Goal: Find specific page/section: Find specific page/section

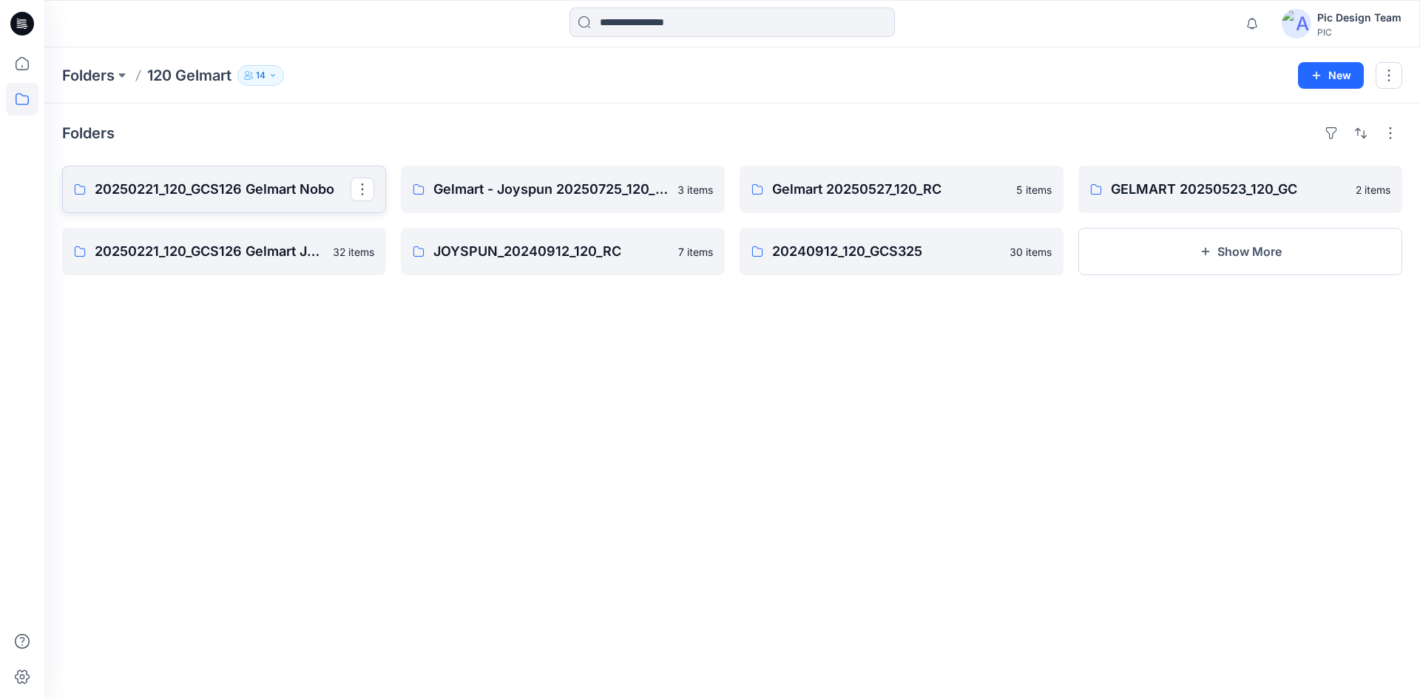
click at [209, 190] on p "20250221_120_GCS126 Gelmart Nobo" at bounding box center [223, 189] width 256 height 21
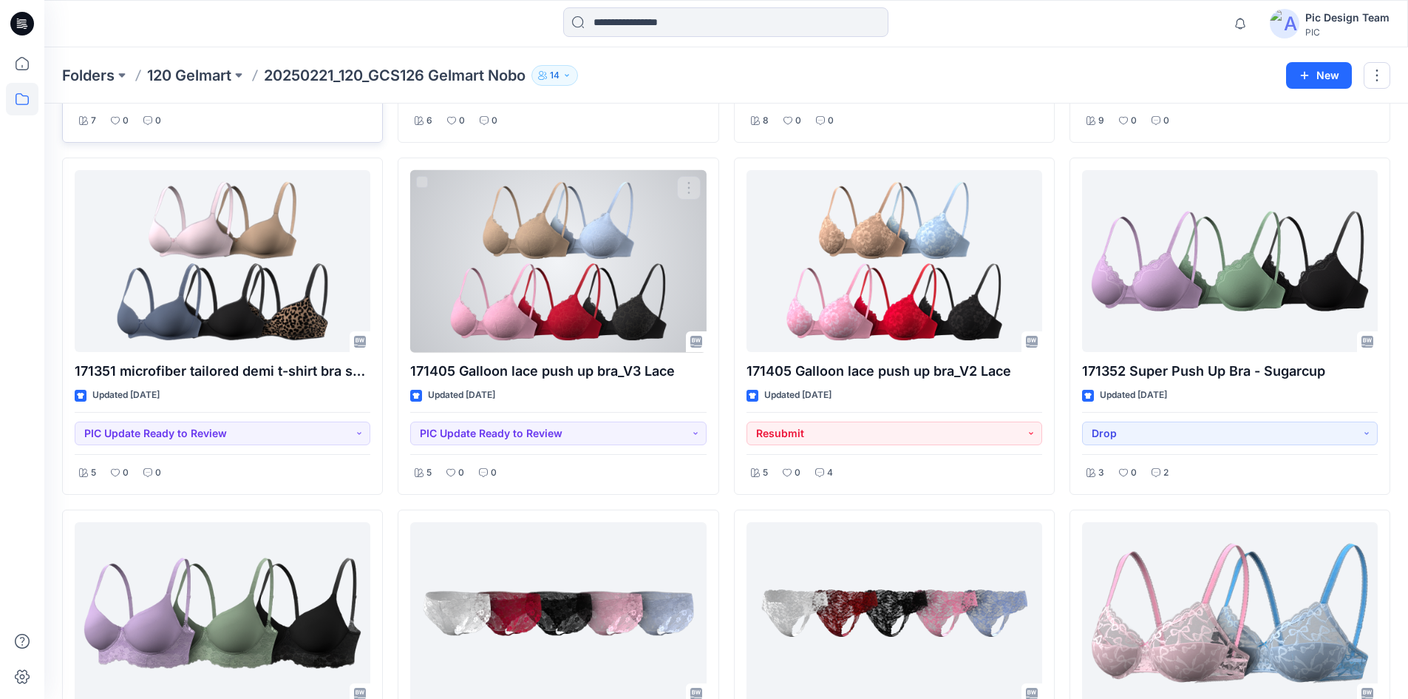
scroll to position [1527, 0]
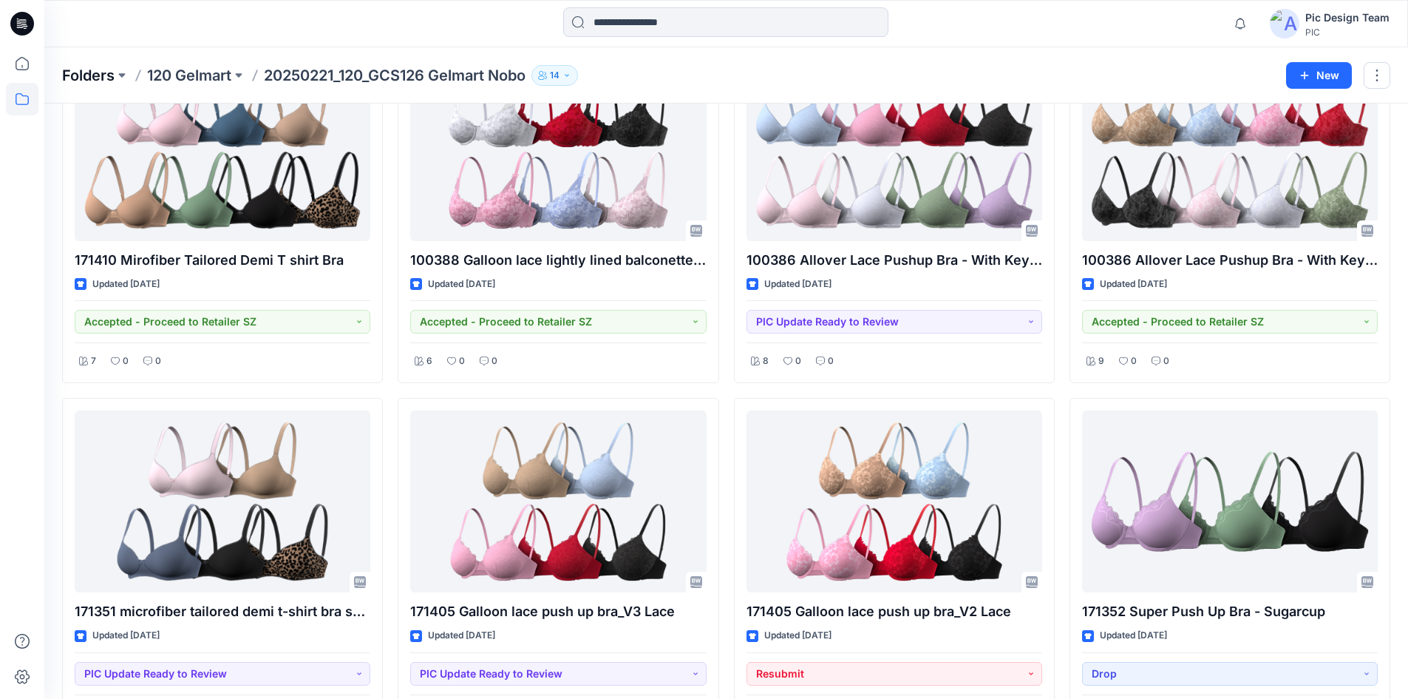
click at [98, 69] on p "Folders" at bounding box center [88, 75] width 52 height 21
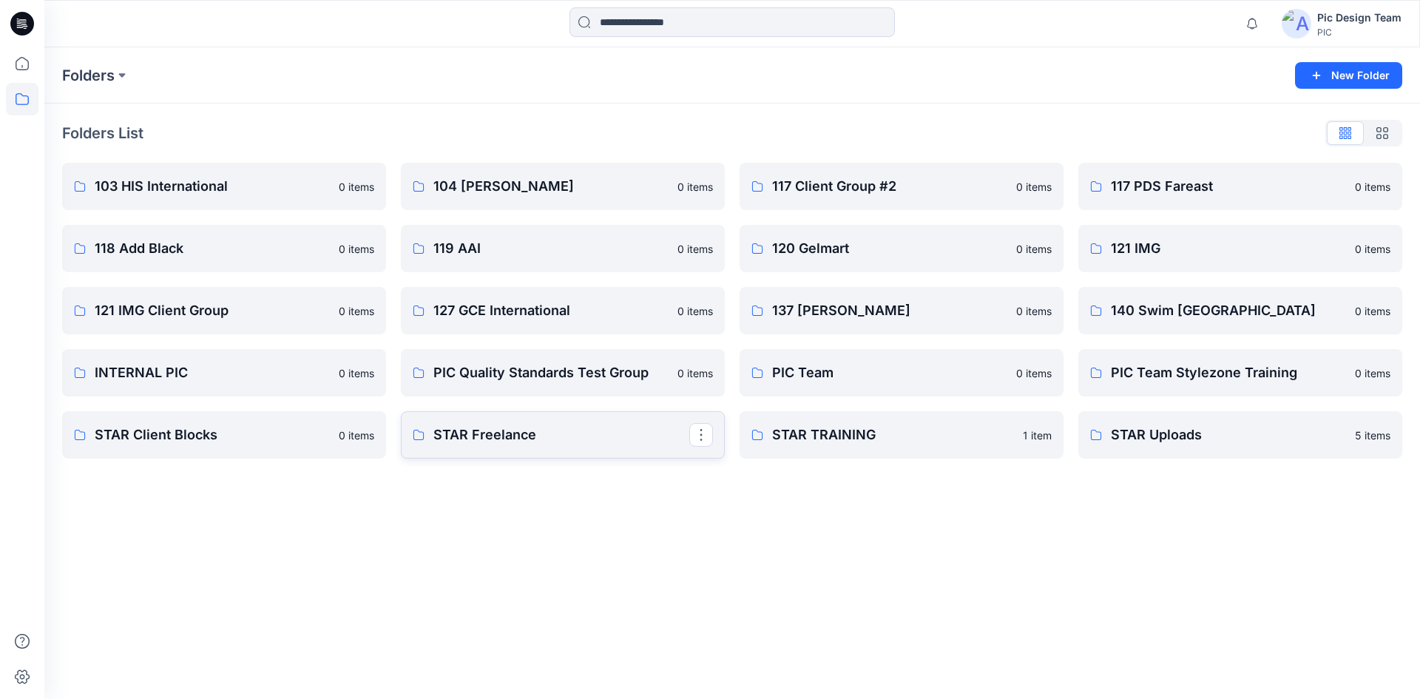
click at [548, 437] on p "STAR Freelance" at bounding box center [561, 434] width 256 height 21
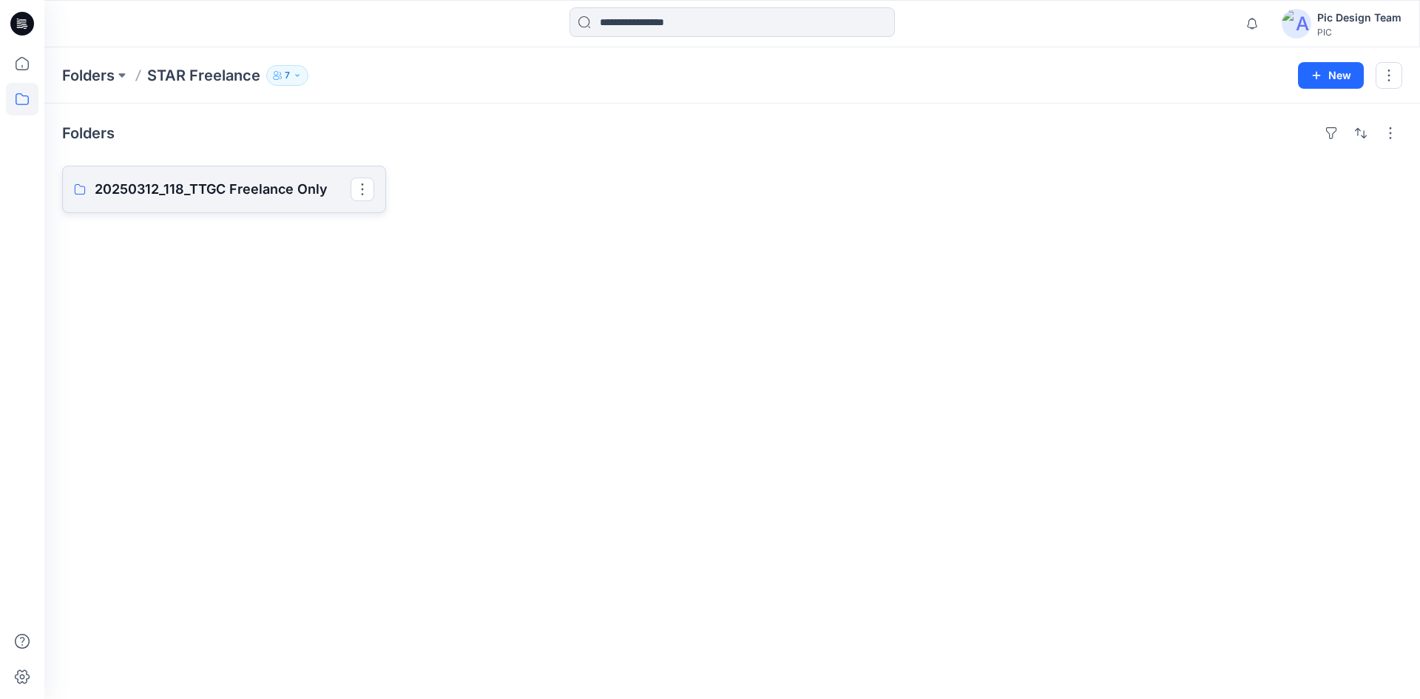
click at [194, 197] on p "20250312_118_TTGC Freelance Only" at bounding box center [223, 189] width 256 height 21
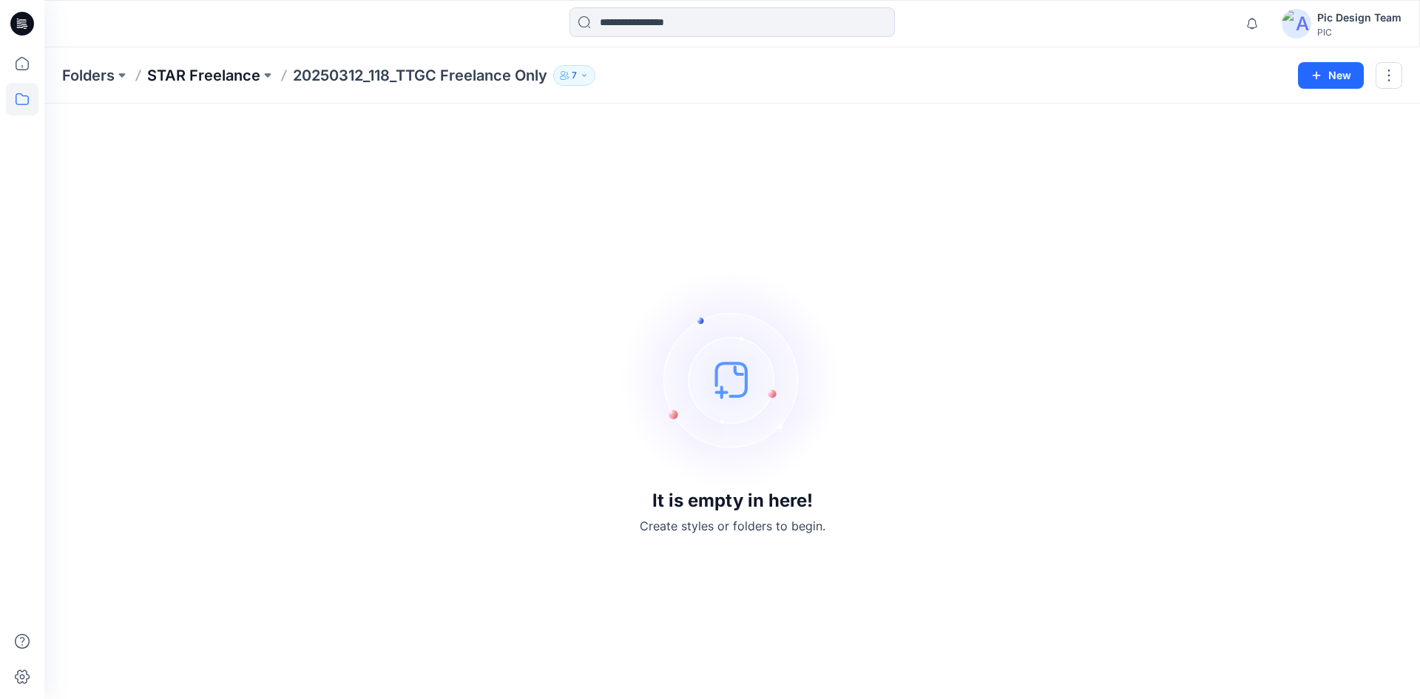
click at [188, 74] on p "STAR Freelance" at bounding box center [203, 75] width 113 height 21
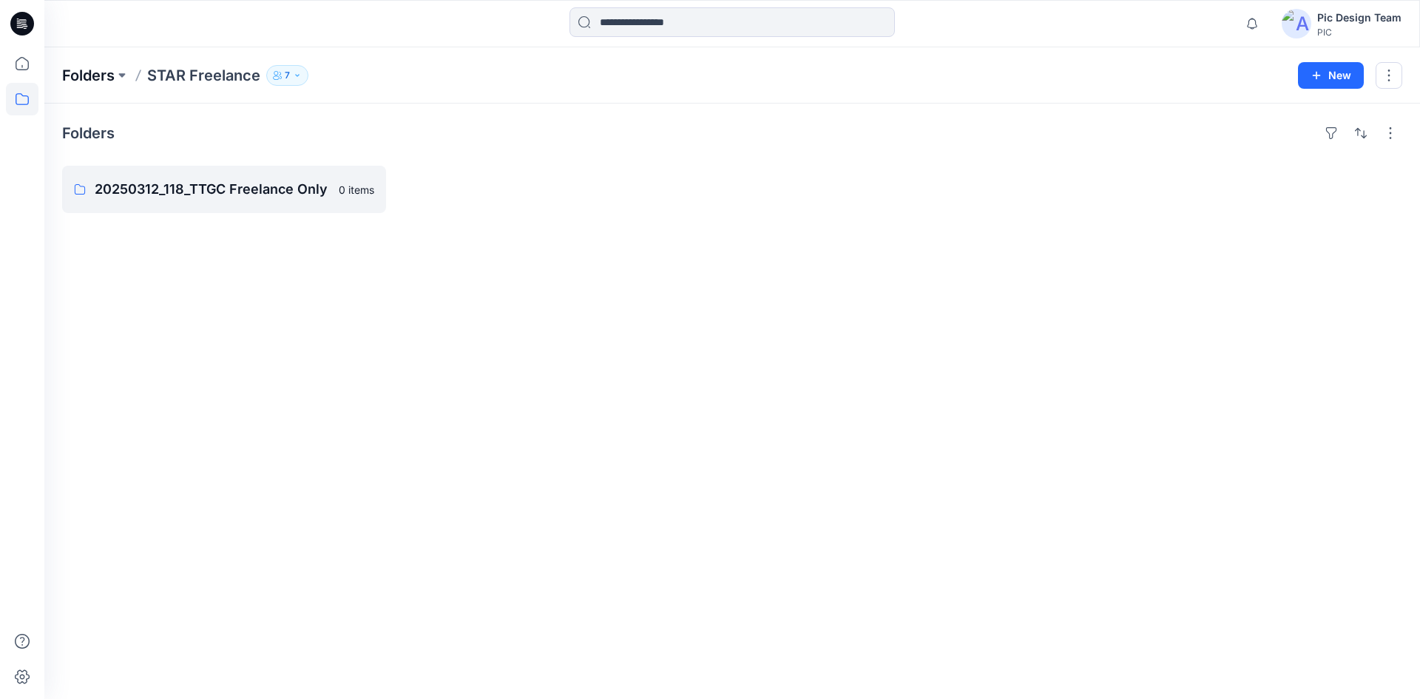
click at [105, 75] on p "Folders" at bounding box center [88, 75] width 52 height 21
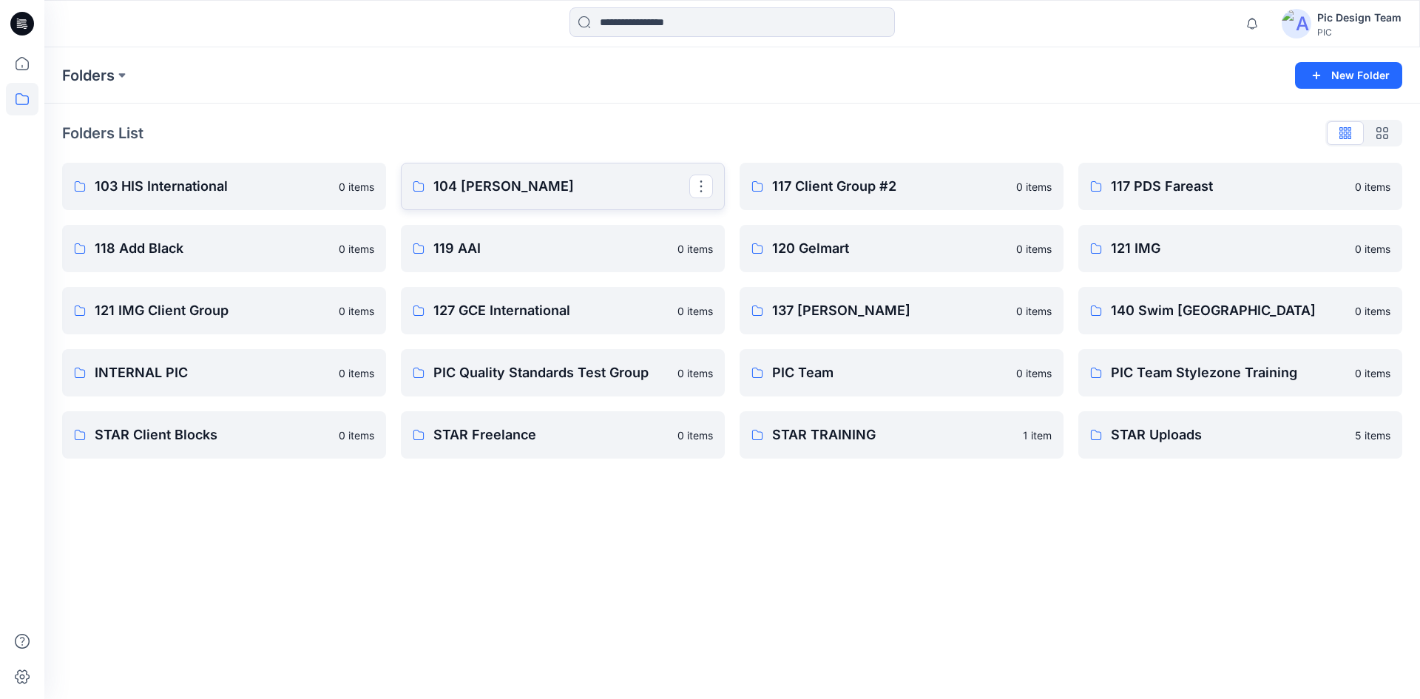
click at [474, 193] on p "104 [PERSON_NAME]" at bounding box center [561, 186] width 256 height 21
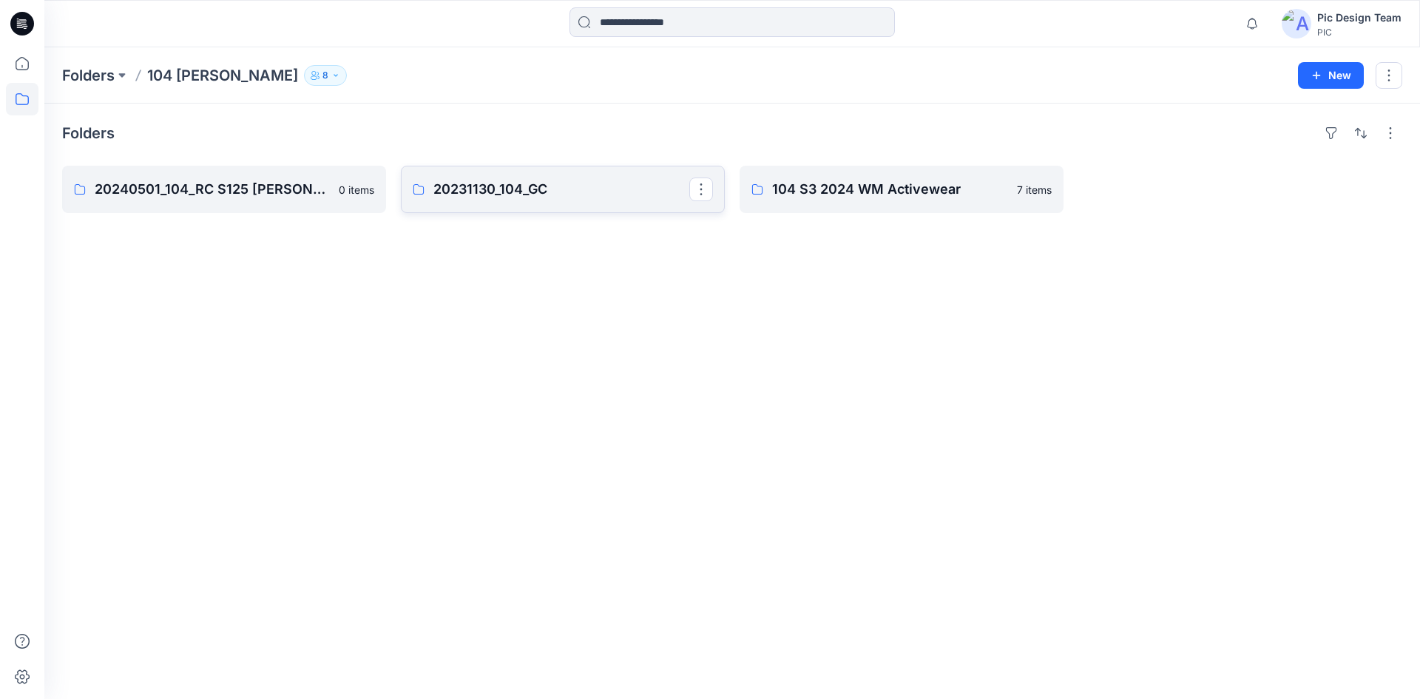
click at [441, 189] on p "20231130_104_GC" at bounding box center [561, 189] width 256 height 21
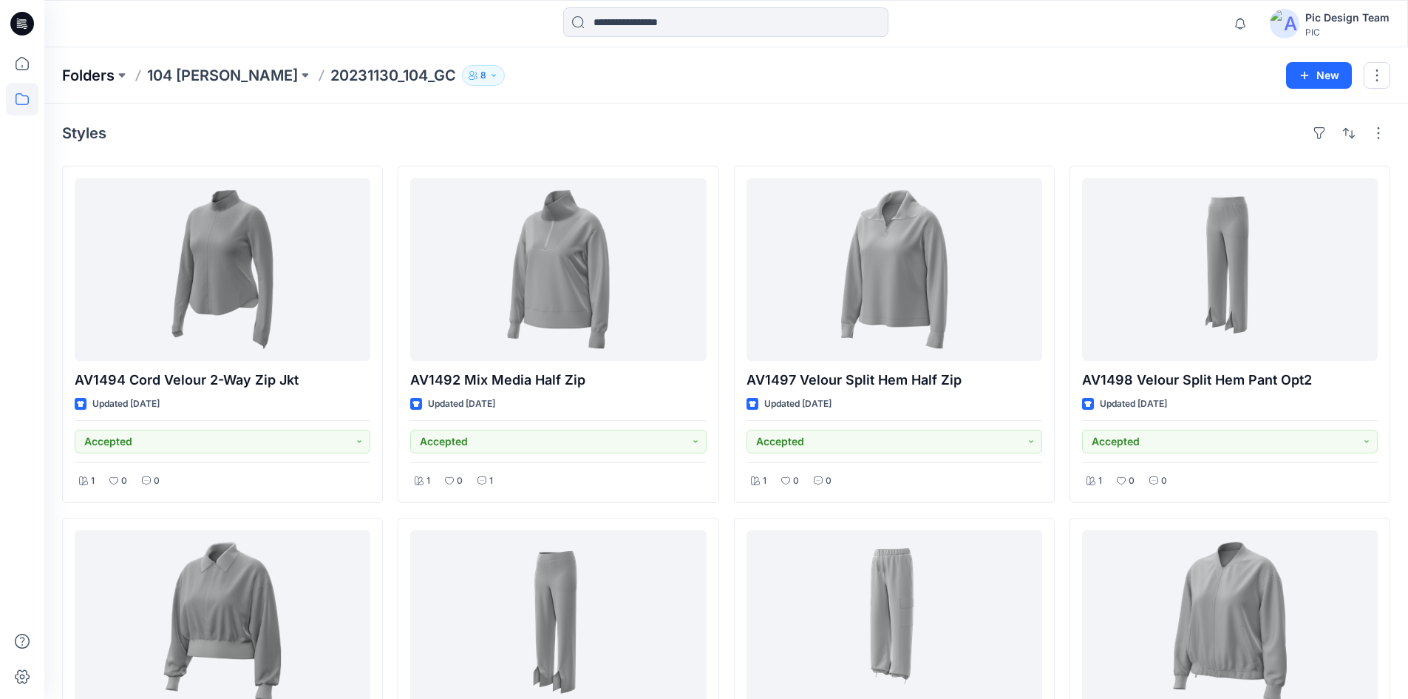
click at [82, 81] on p "Folders" at bounding box center [88, 75] width 52 height 21
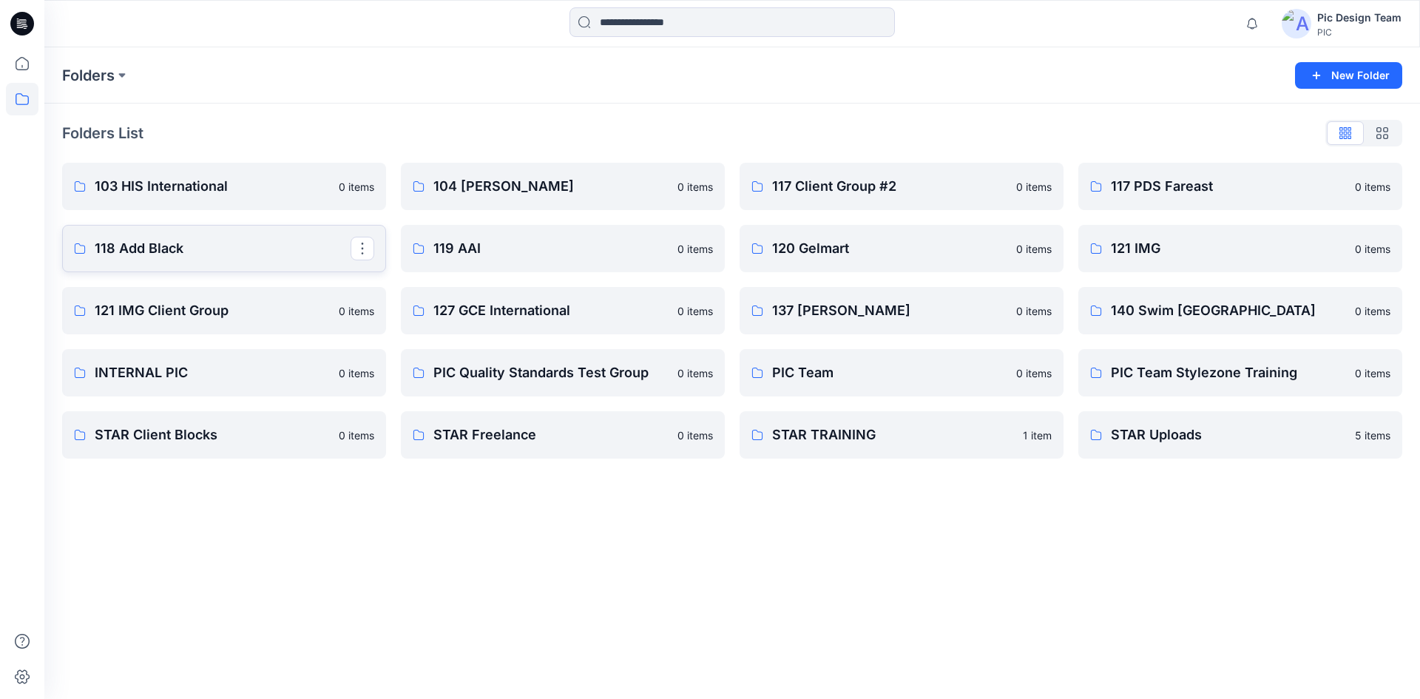
click at [132, 251] on p "118 Add Black" at bounding box center [223, 248] width 256 height 21
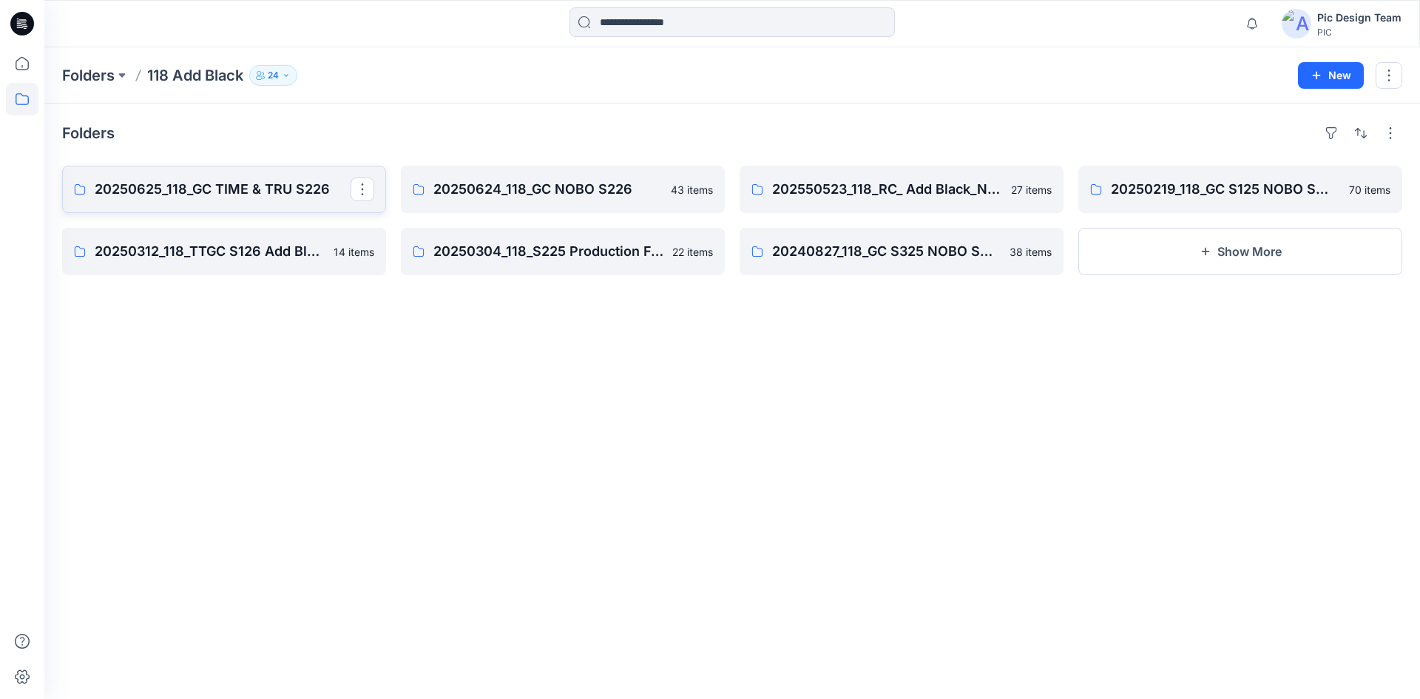
click at [240, 183] on p "20250625_118_GC TIME & TRU S226" at bounding box center [223, 189] width 256 height 21
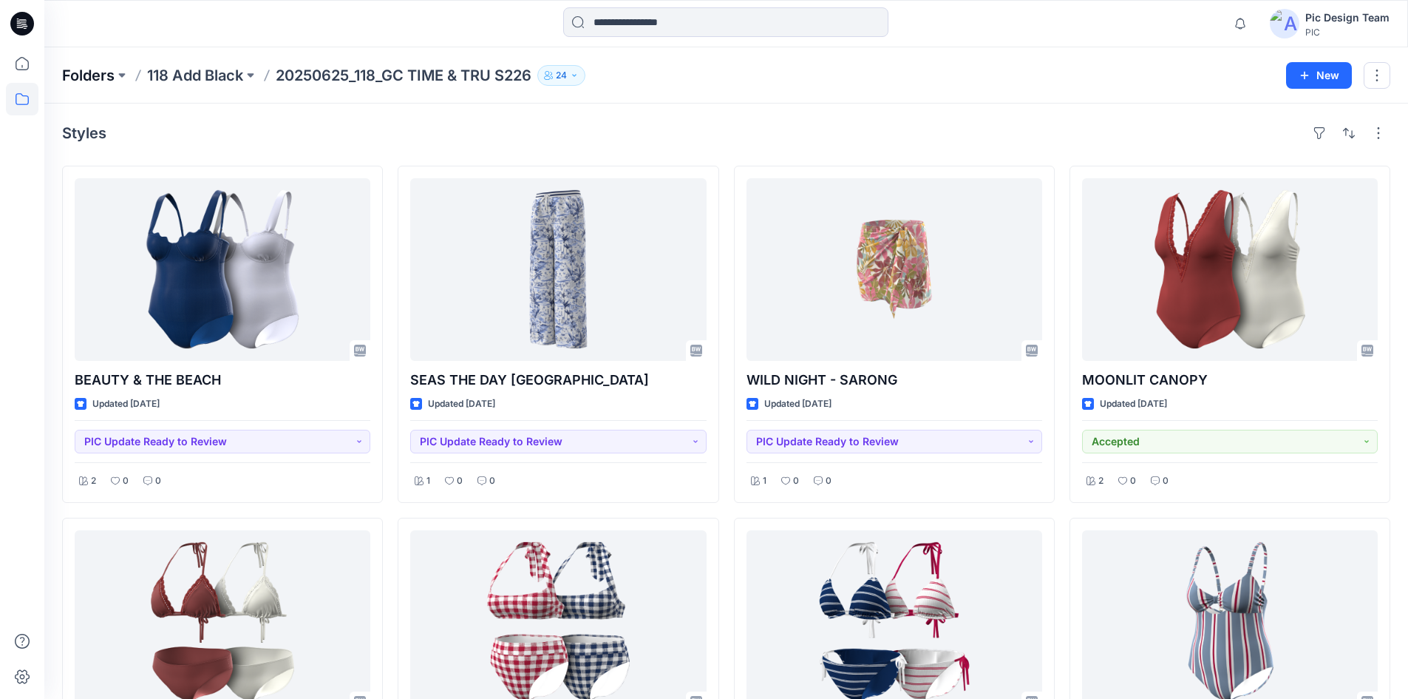
click at [111, 76] on p "Folders" at bounding box center [88, 75] width 52 height 21
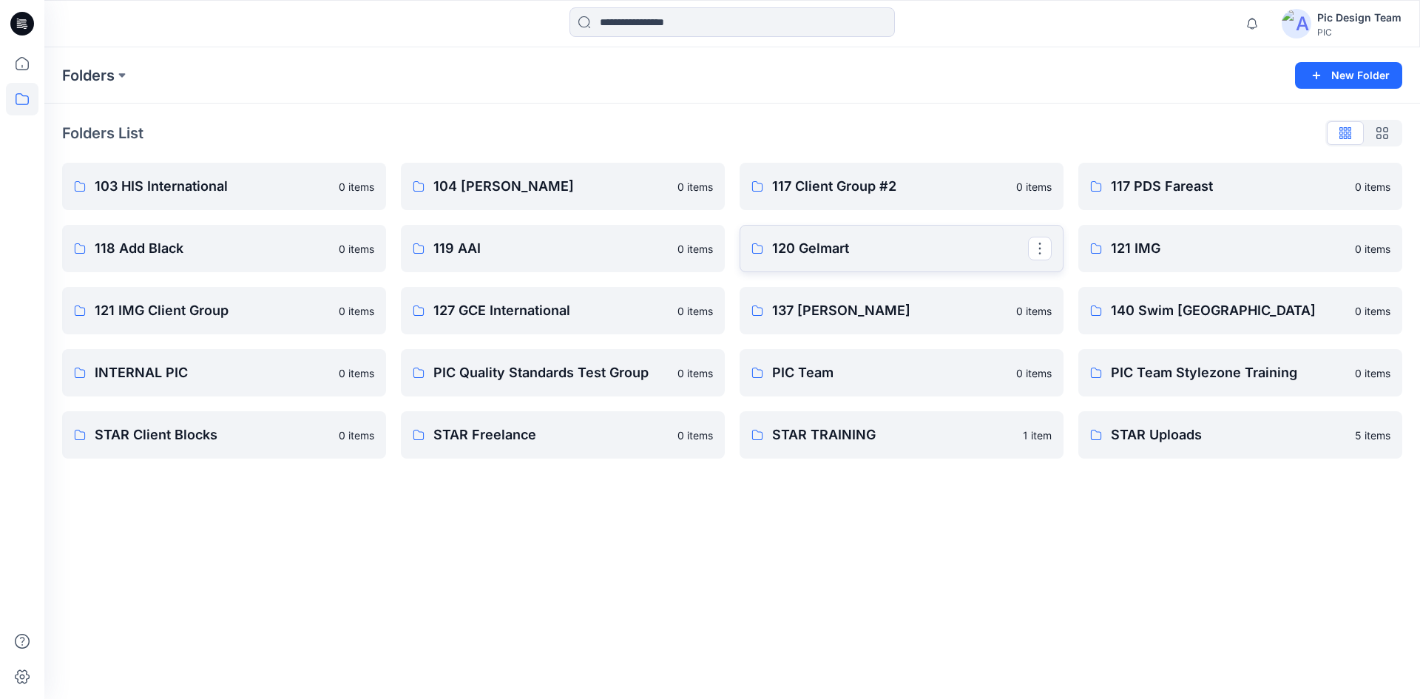
click at [847, 243] on p "120 Gelmart" at bounding box center [900, 248] width 256 height 21
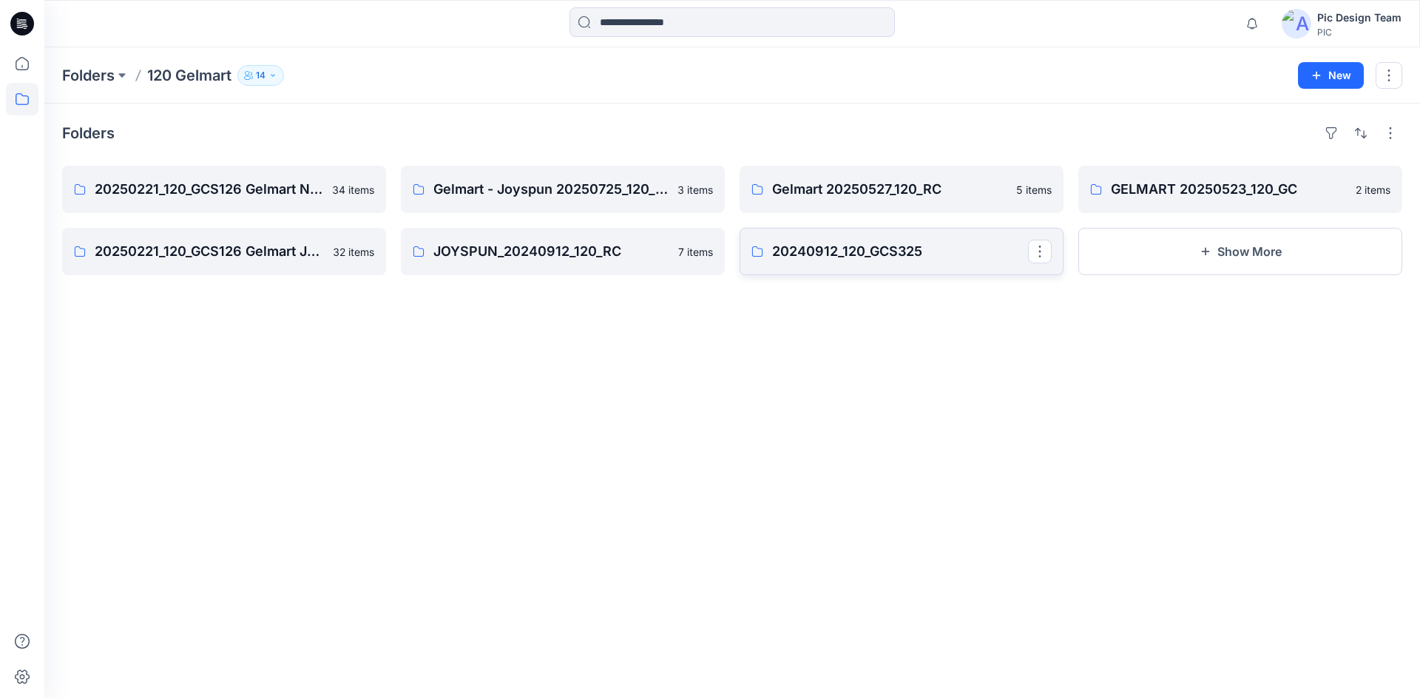
click at [832, 260] on p "20240912_120_GCS325" at bounding box center [900, 251] width 256 height 21
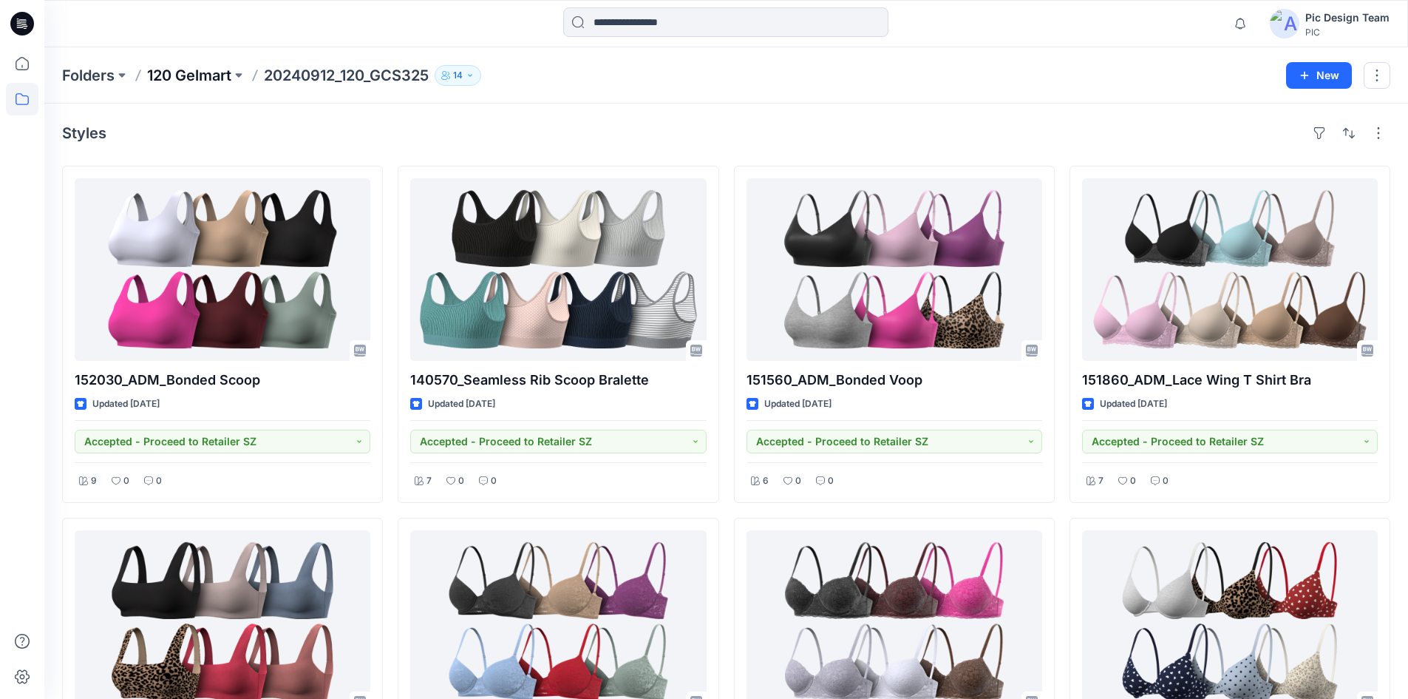
click at [183, 73] on p "120 Gelmart" at bounding box center [189, 75] width 84 height 21
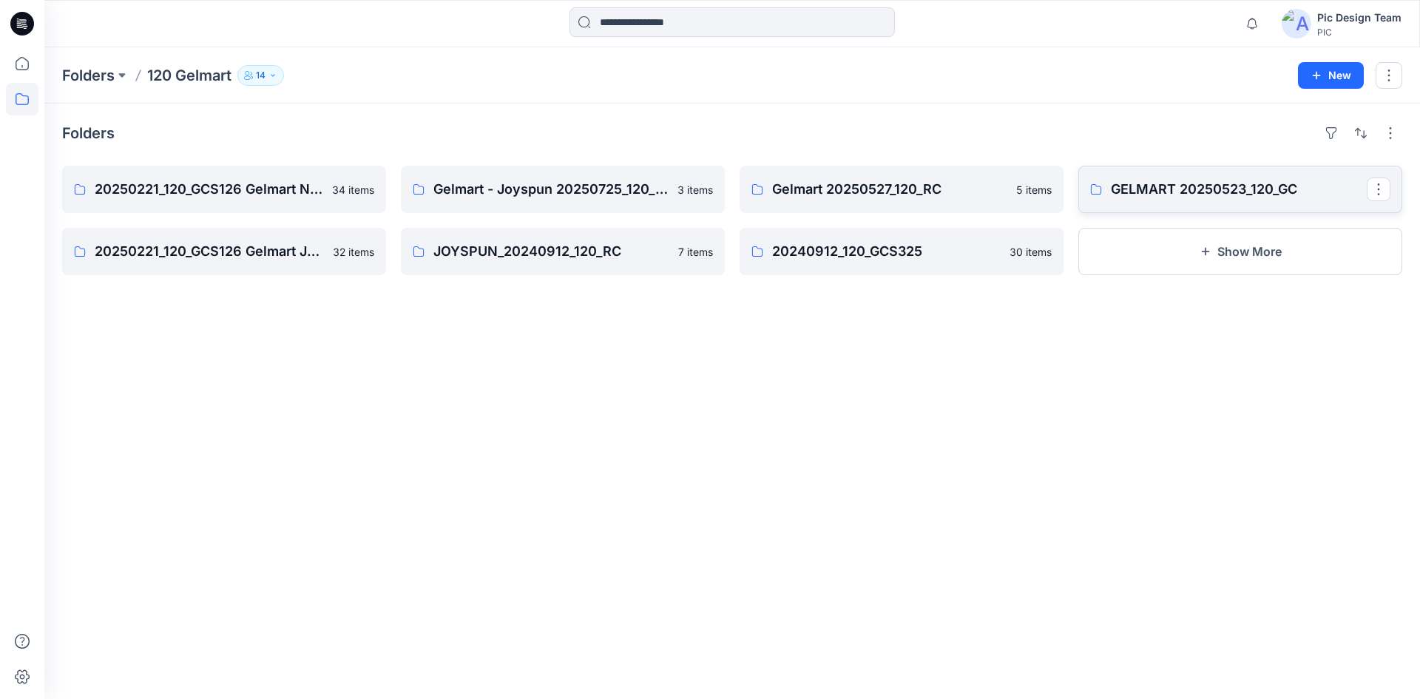
click at [1138, 195] on p "GELMART 20250523_120_GC" at bounding box center [1238, 189] width 256 height 21
click at [316, 252] on p "20250221_120_GCS126 Gelmart Joyspun" at bounding box center [223, 251] width 256 height 21
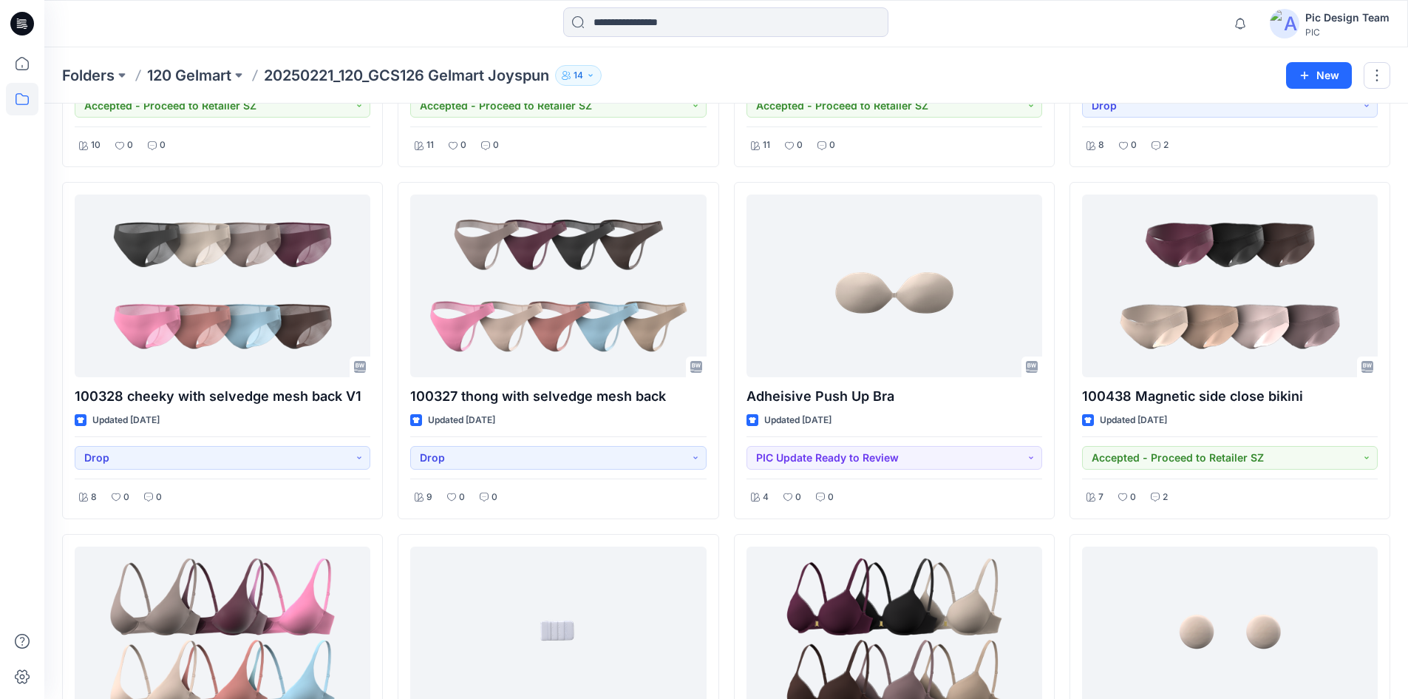
scroll to position [1391, 0]
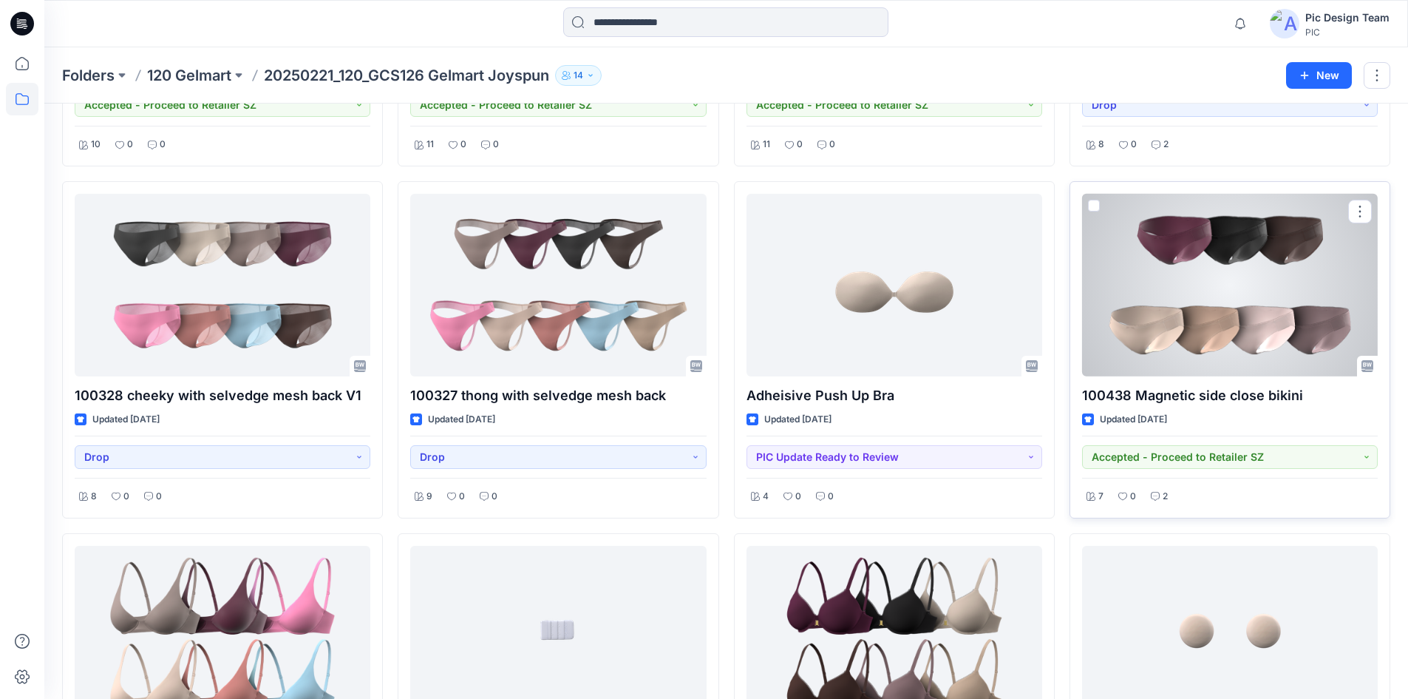
click at [1096, 291] on div at bounding box center [1230, 285] width 296 height 183
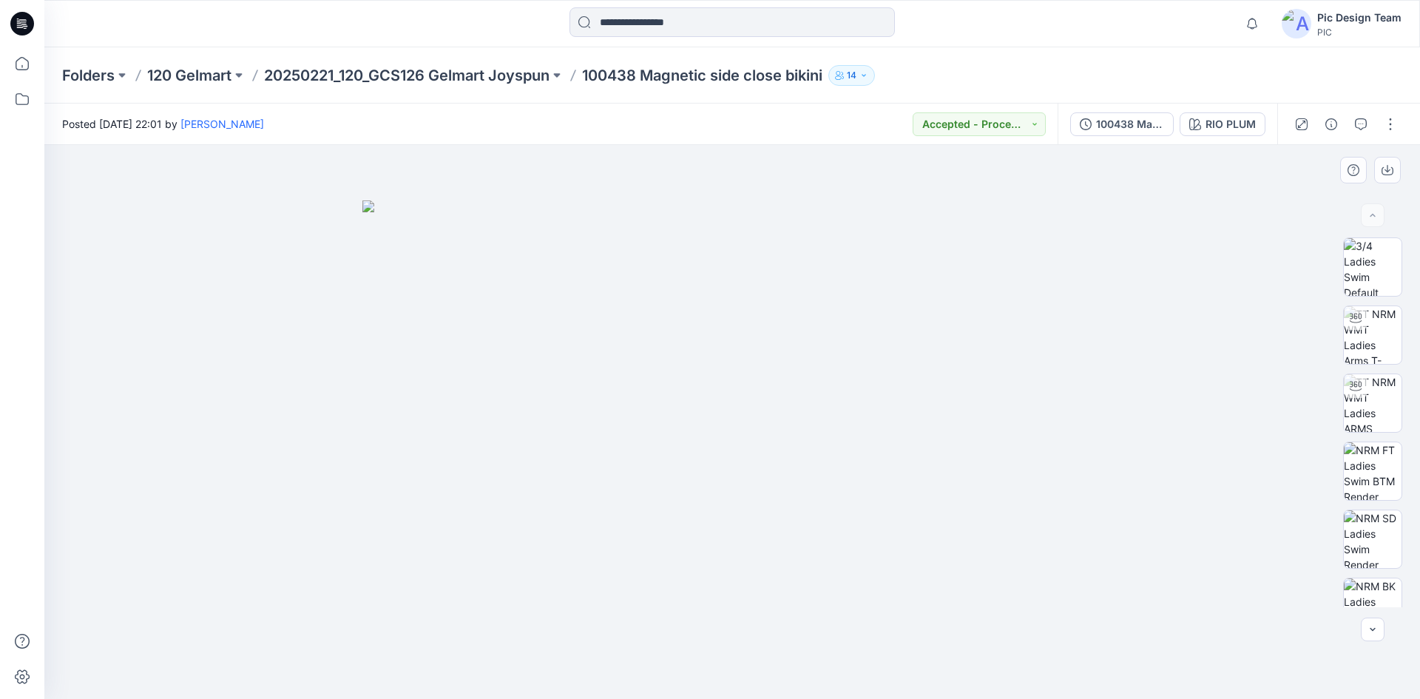
click at [751, 345] on img at bounding box center [731, 449] width 739 height 499
click at [1356, 118] on icon "button" at bounding box center [1360, 124] width 12 height 12
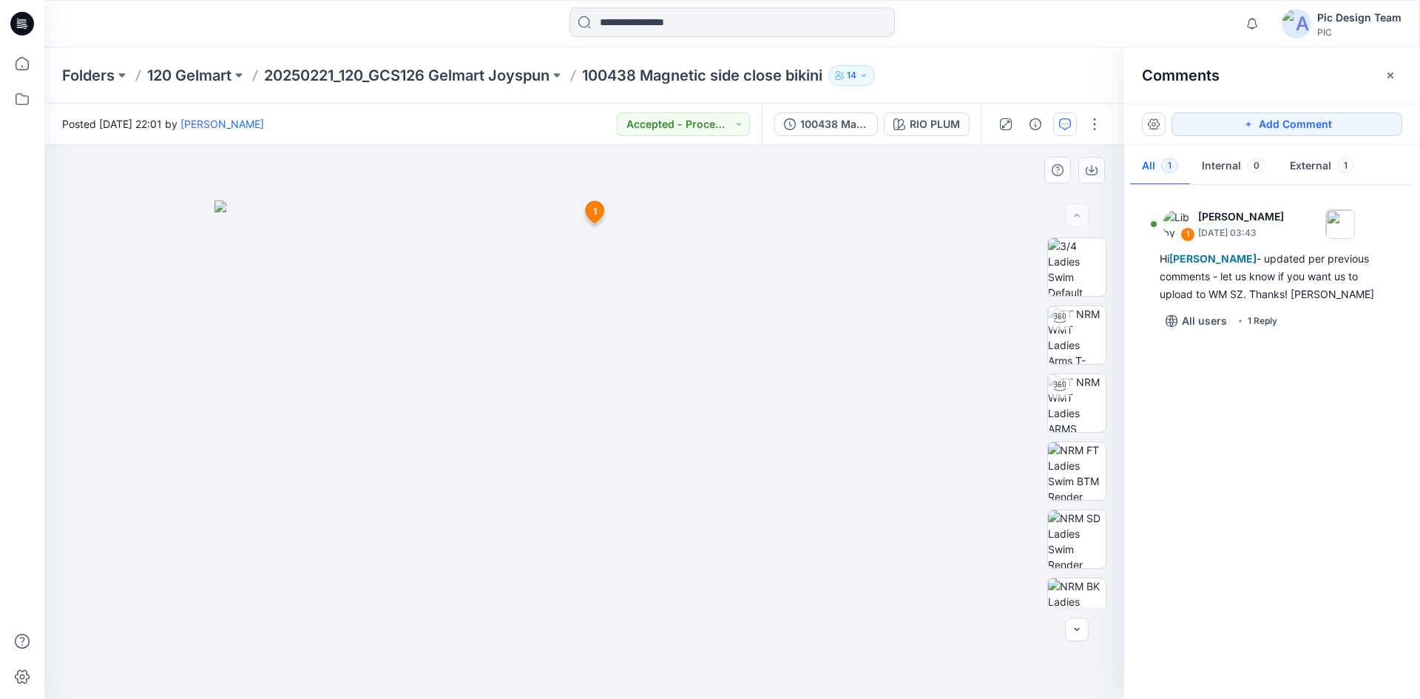
click at [594, 213] on span "1" at bounding box center [595, 211] width 4 height 13
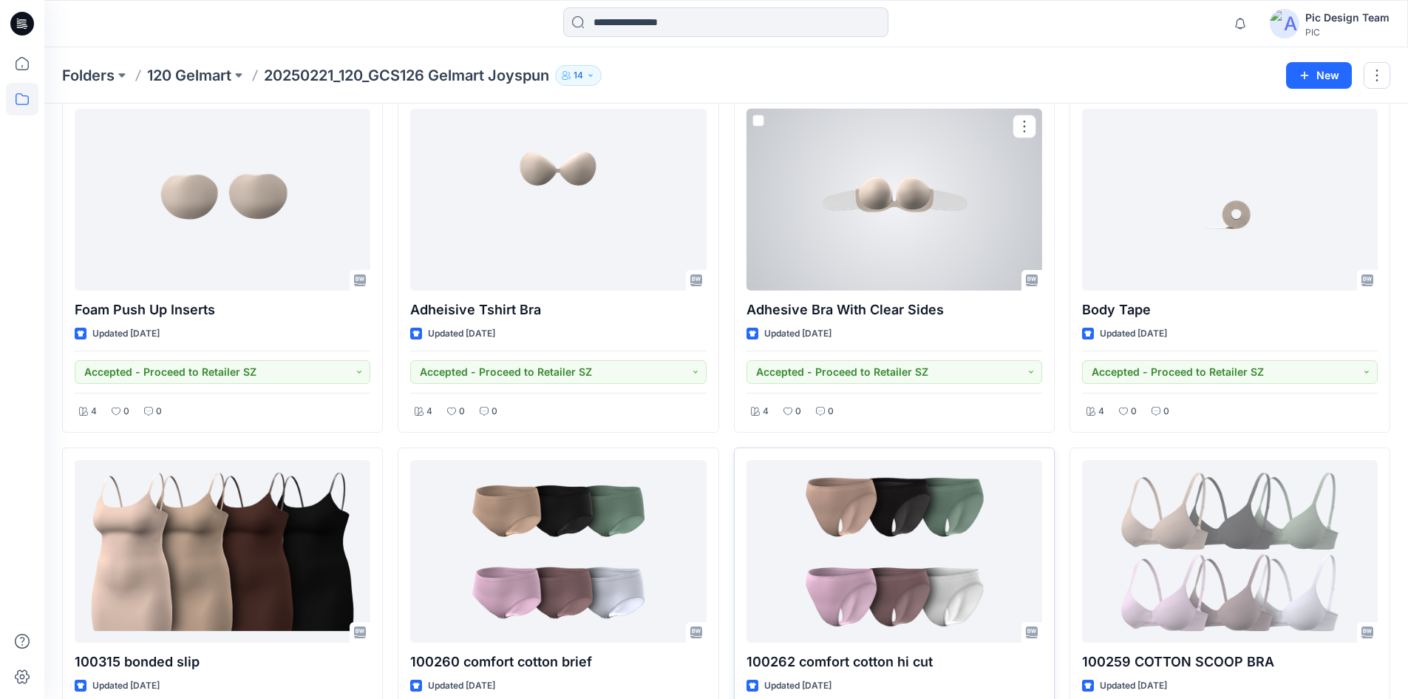
scroll to position [2284, 0]
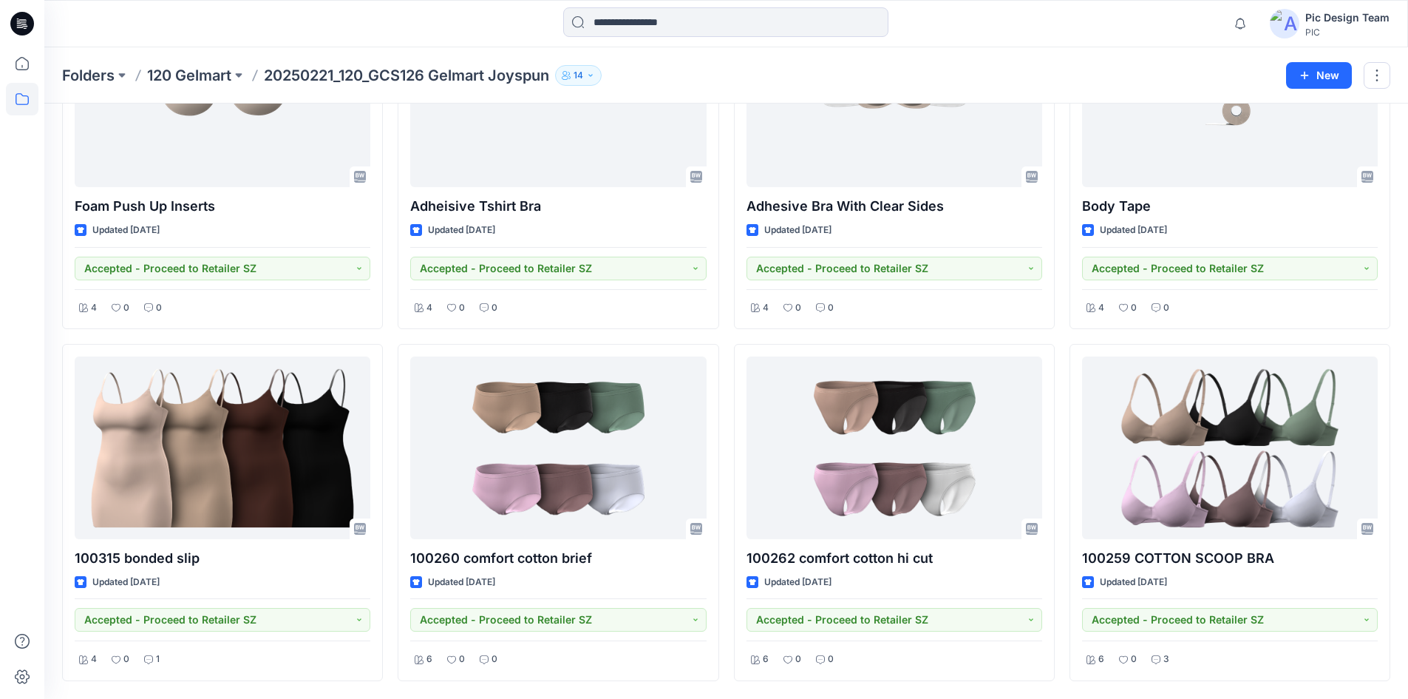
click at [288, 71] on p "20250221_120_GCS126 Gelmart Joyspun" at bounding box center [406, 75] width 285 height 21
click at [217, 74] on p "120 Gelmart" at bounding box center [189, 75] width 84 height 21
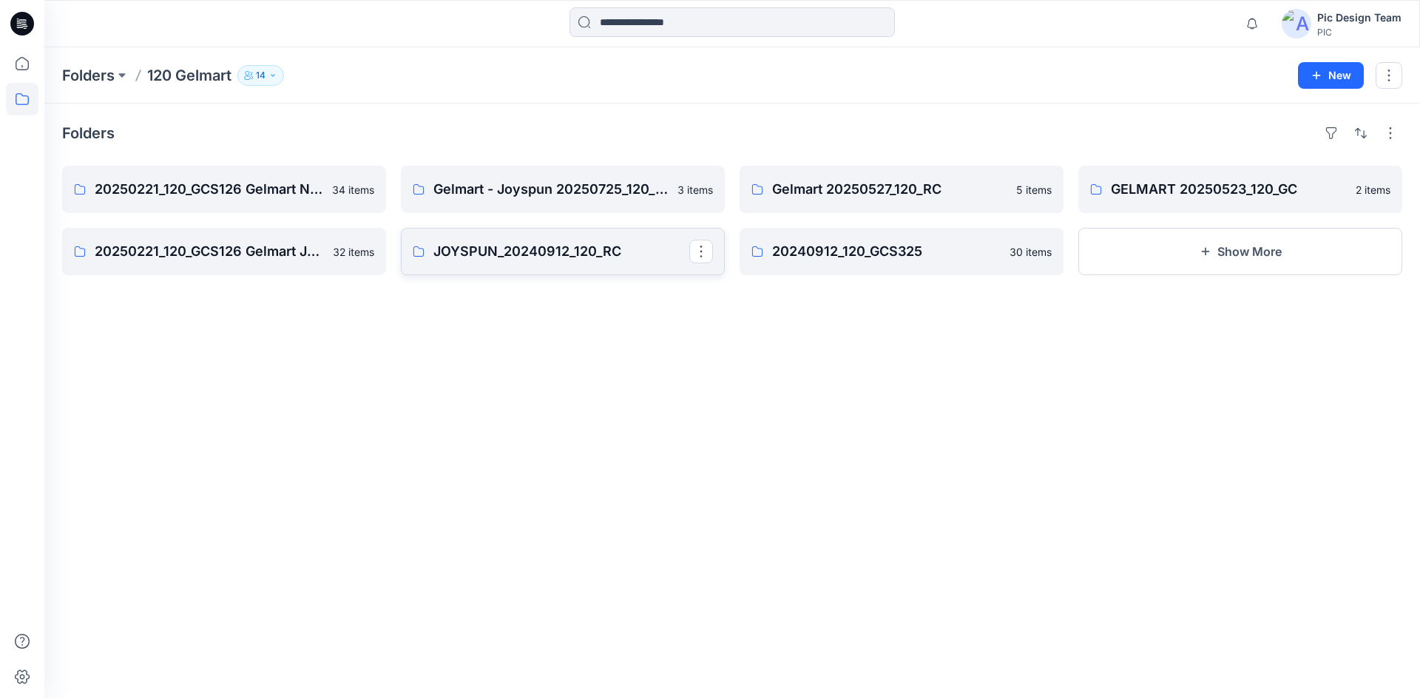
click at [513, 254] on p "JOYSPUN_20240912_120_RC" at bounding box center [561, 251] width 256 height 21
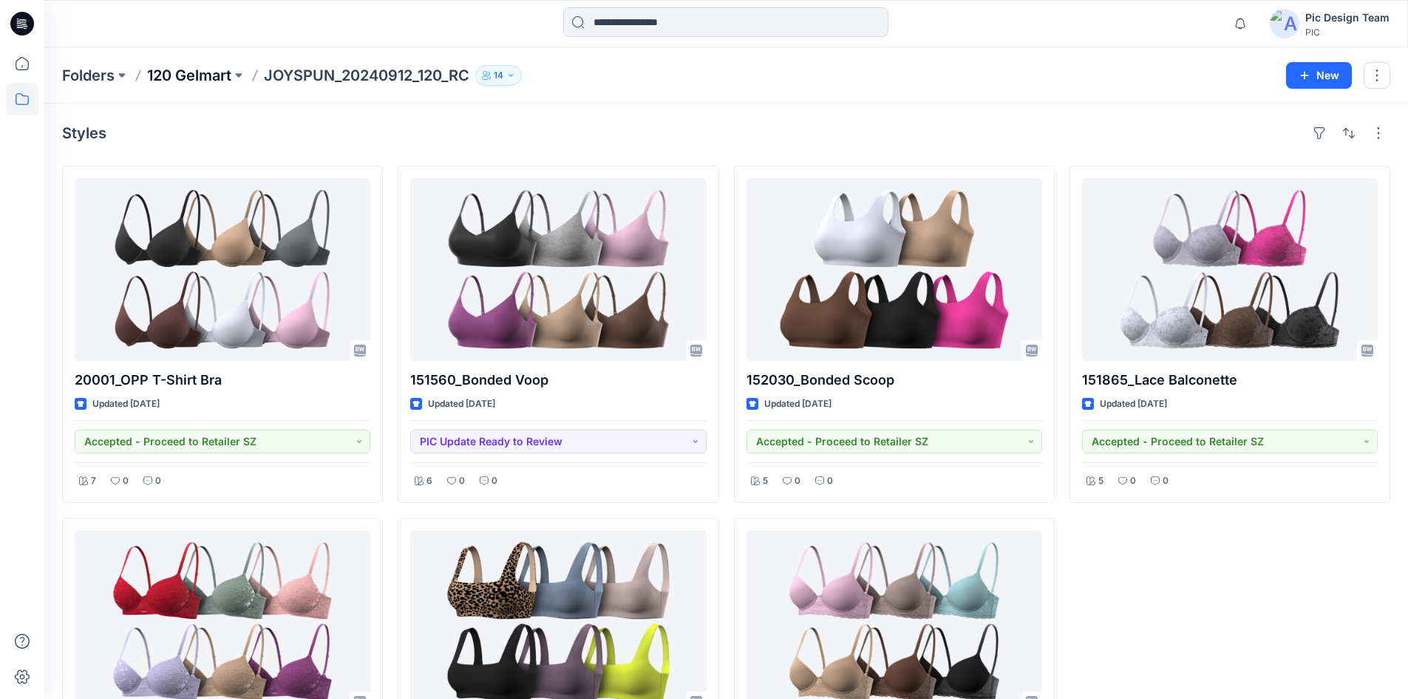
click at [185, 74] on p "120 Gelmart" at bounding box center [189, 75] width 84 height 21
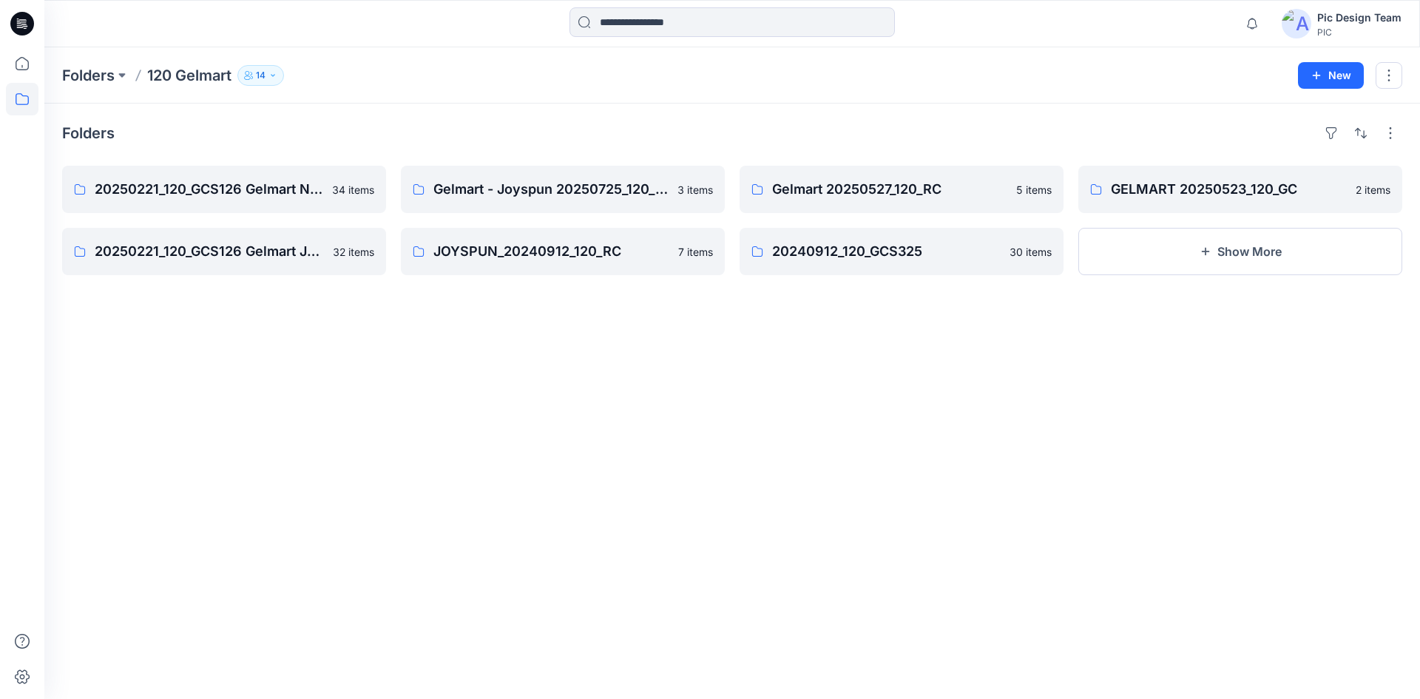
click at [15, 34] on icon at bounding box center [22, 23] width 24 height 47
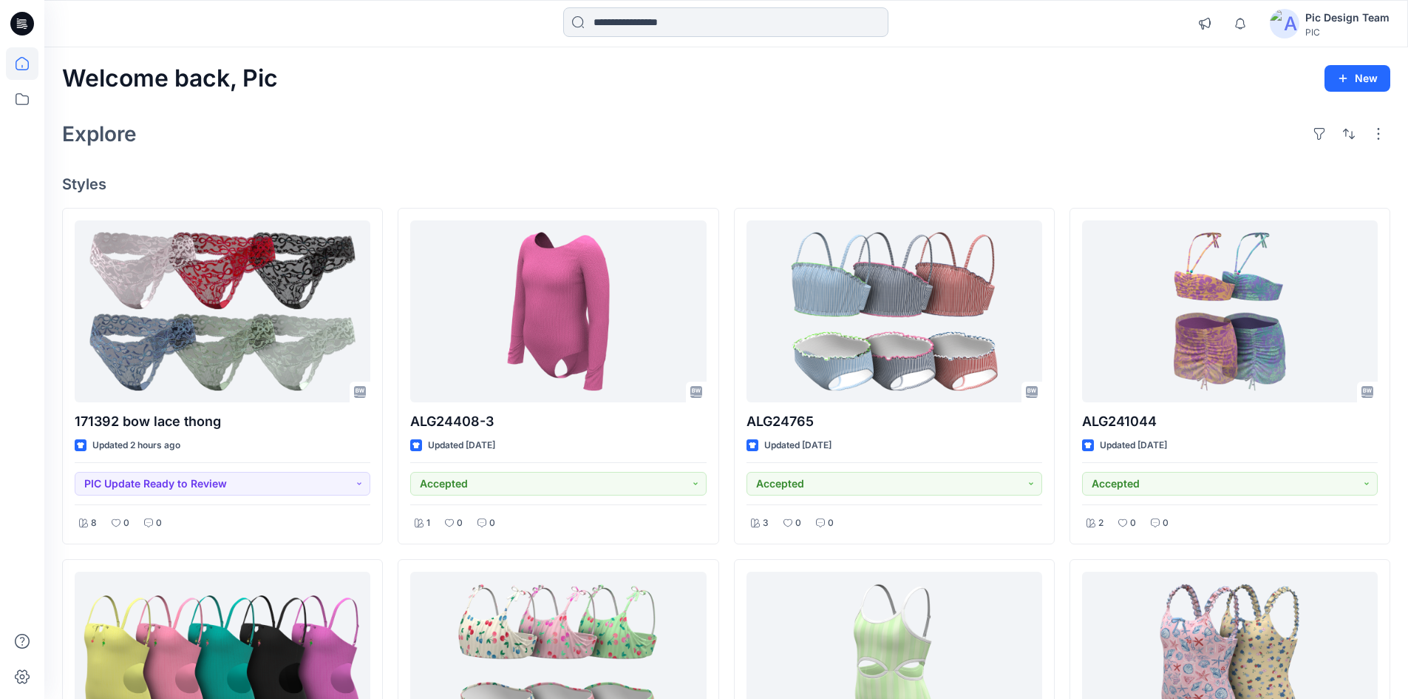
click at [631, 26] on input at bounding box center [725, 22] width 325 height 30
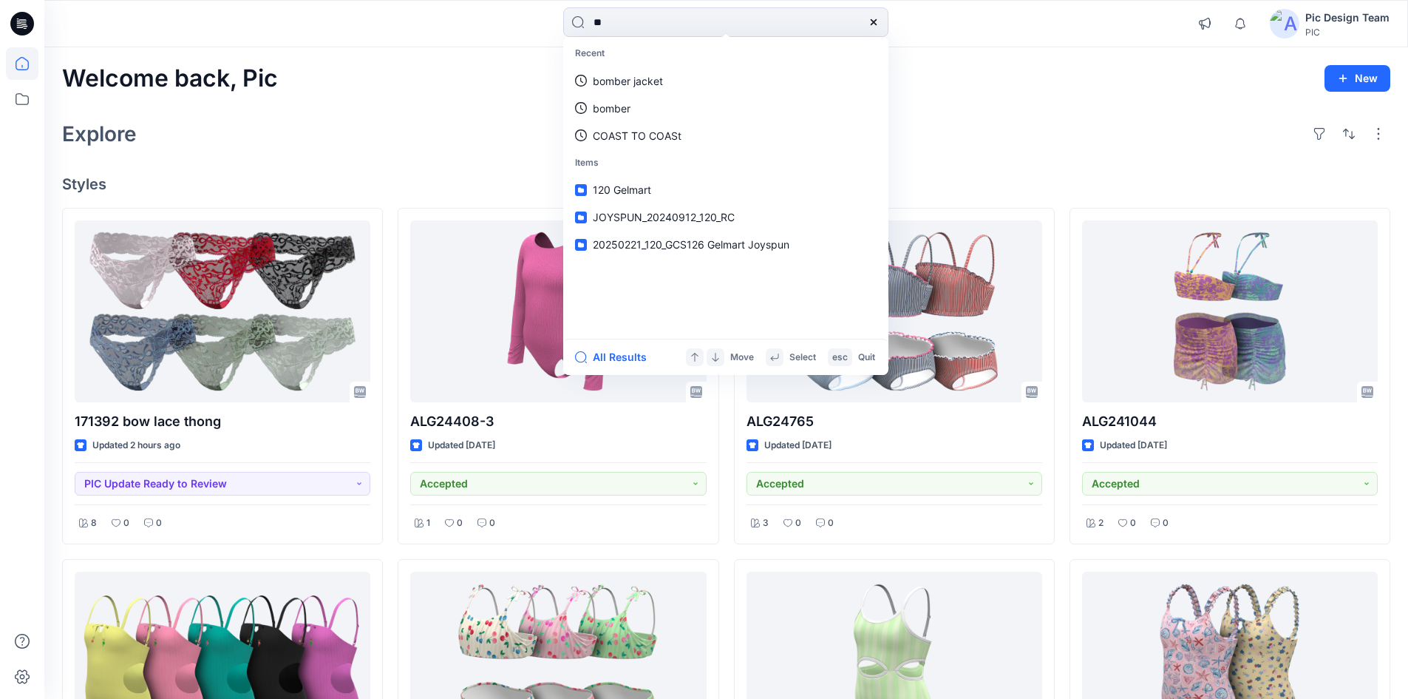
type input "***"
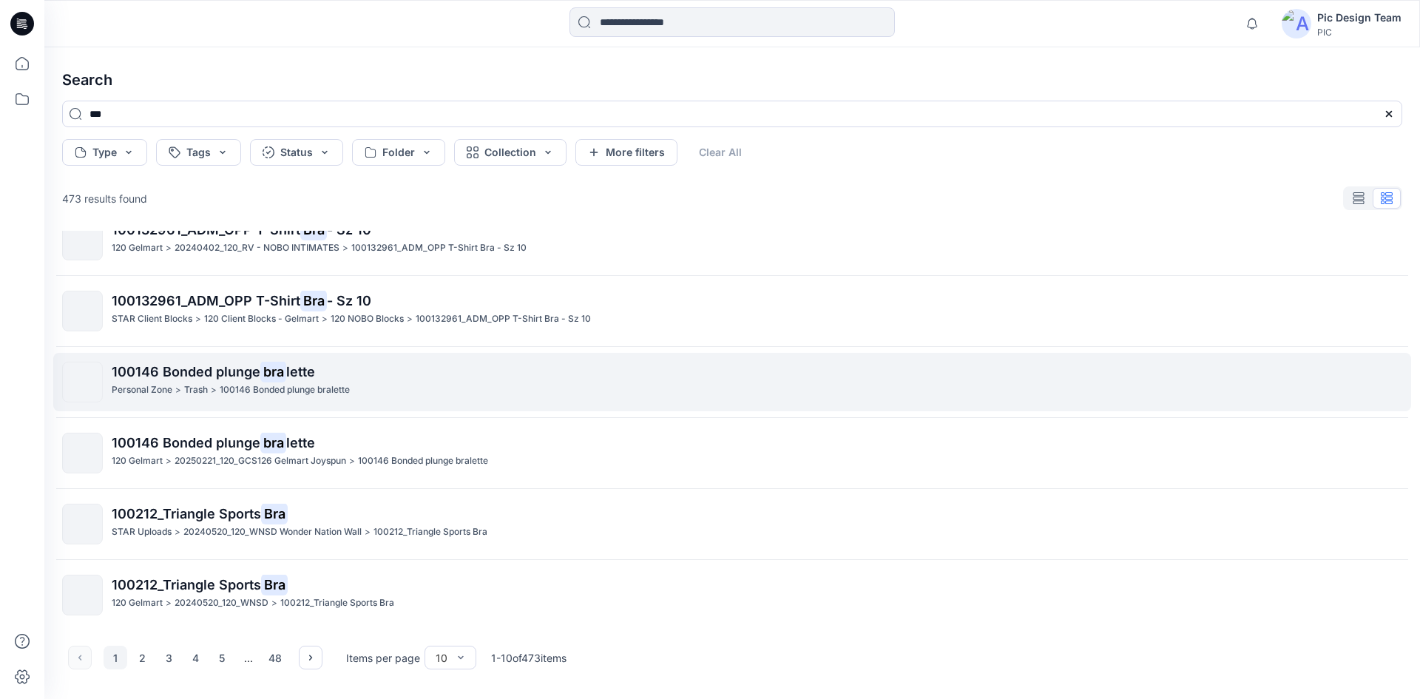
scroll to position [313, 0]
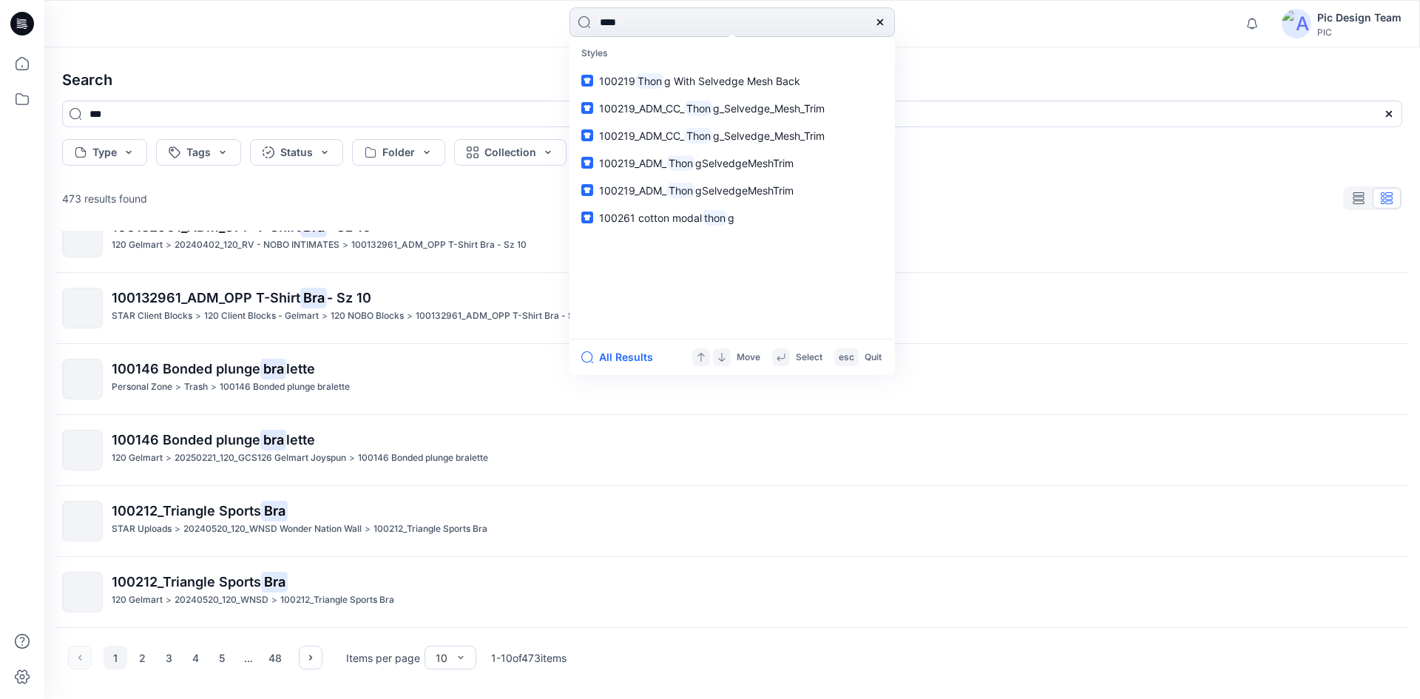
type input "*****"
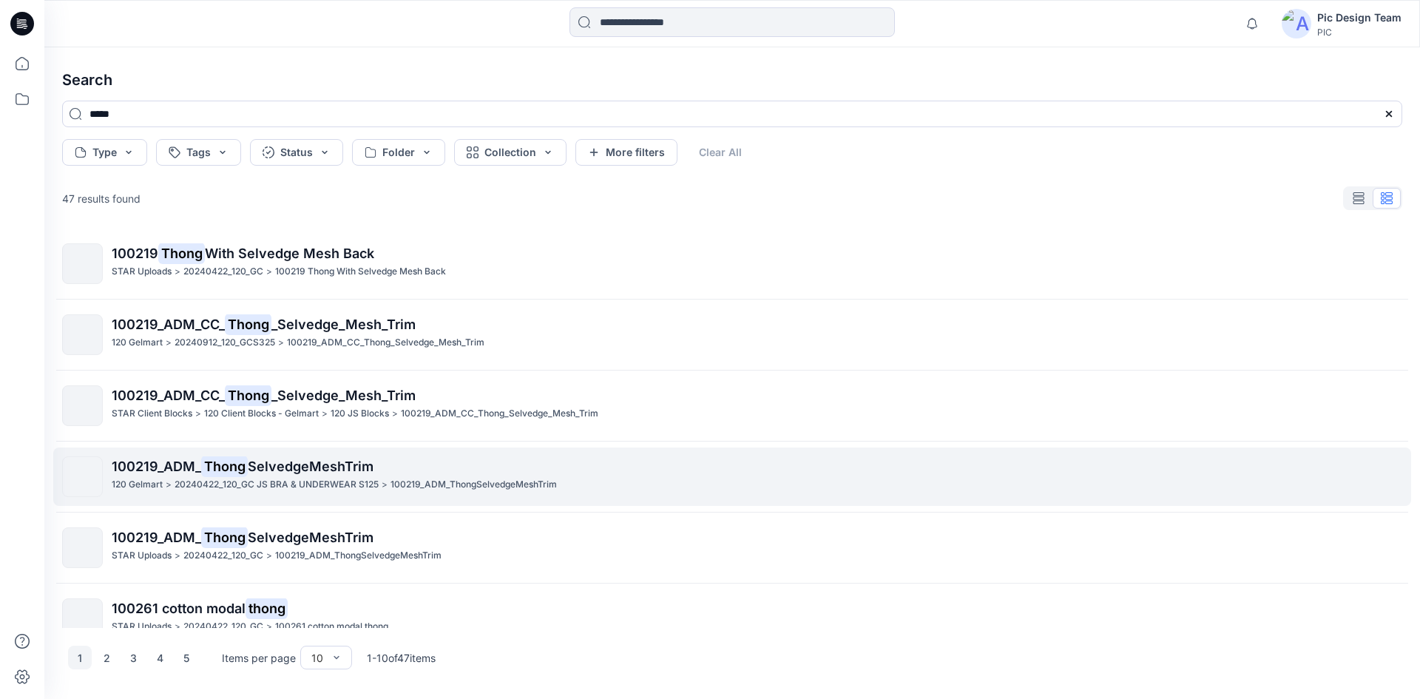
scroll to position [0, 0]
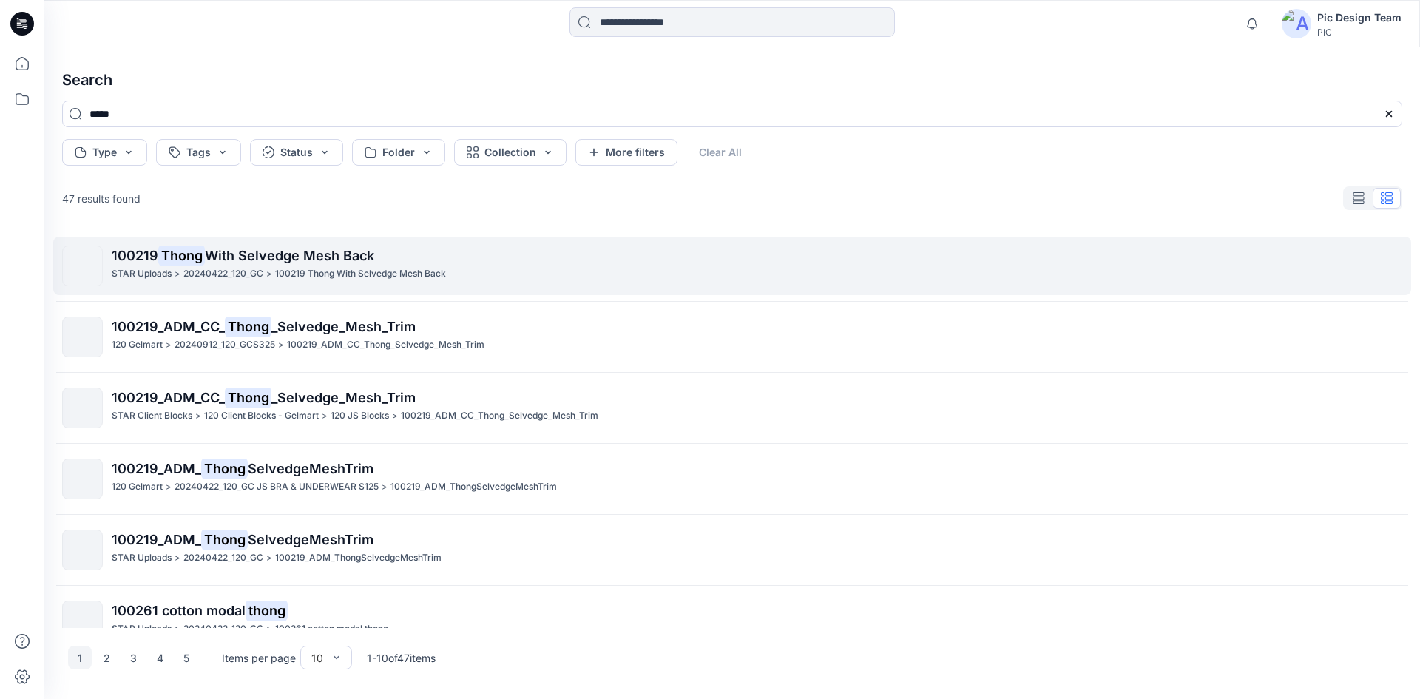
click at [362, 286] on link "100219 Thong With Selvedge Mesh Back STAR Uploads > 20240422_120_GC > 100219 Th…" at bounding box center [731, 266] width 1357 height 58
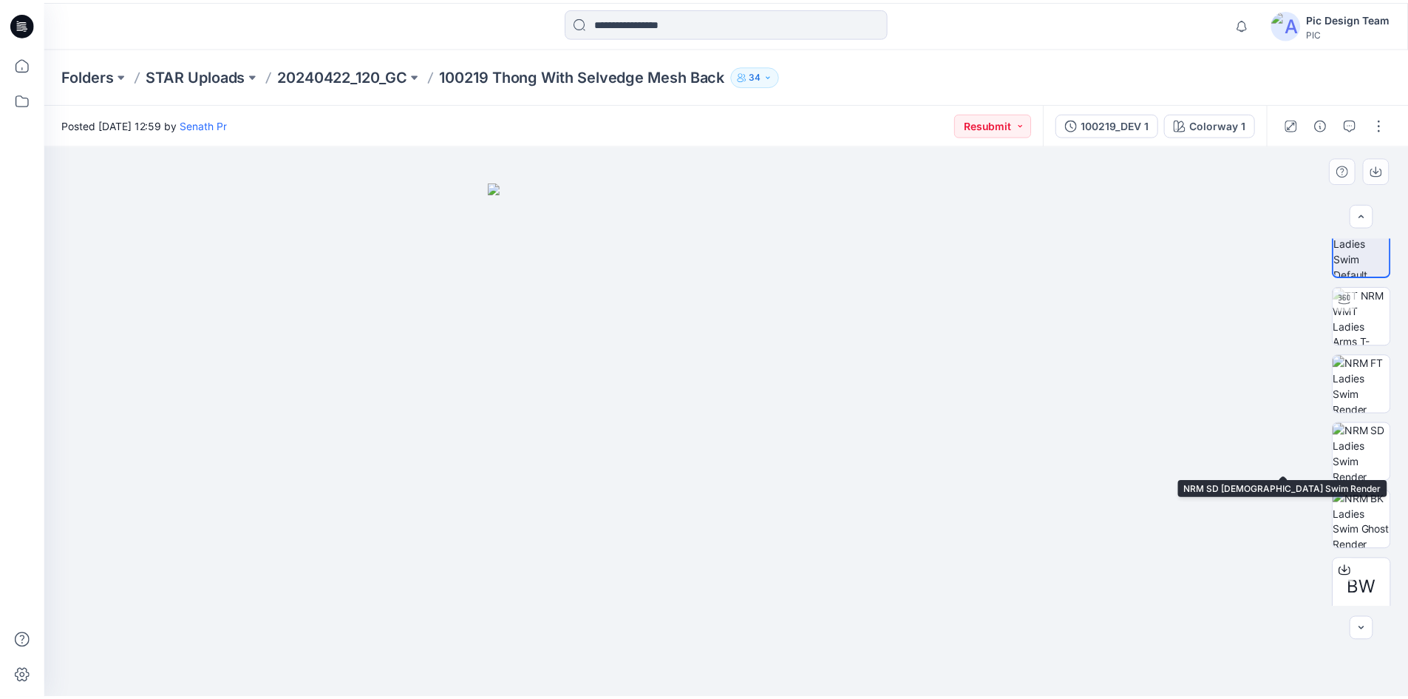
scroll to position [30, 0]
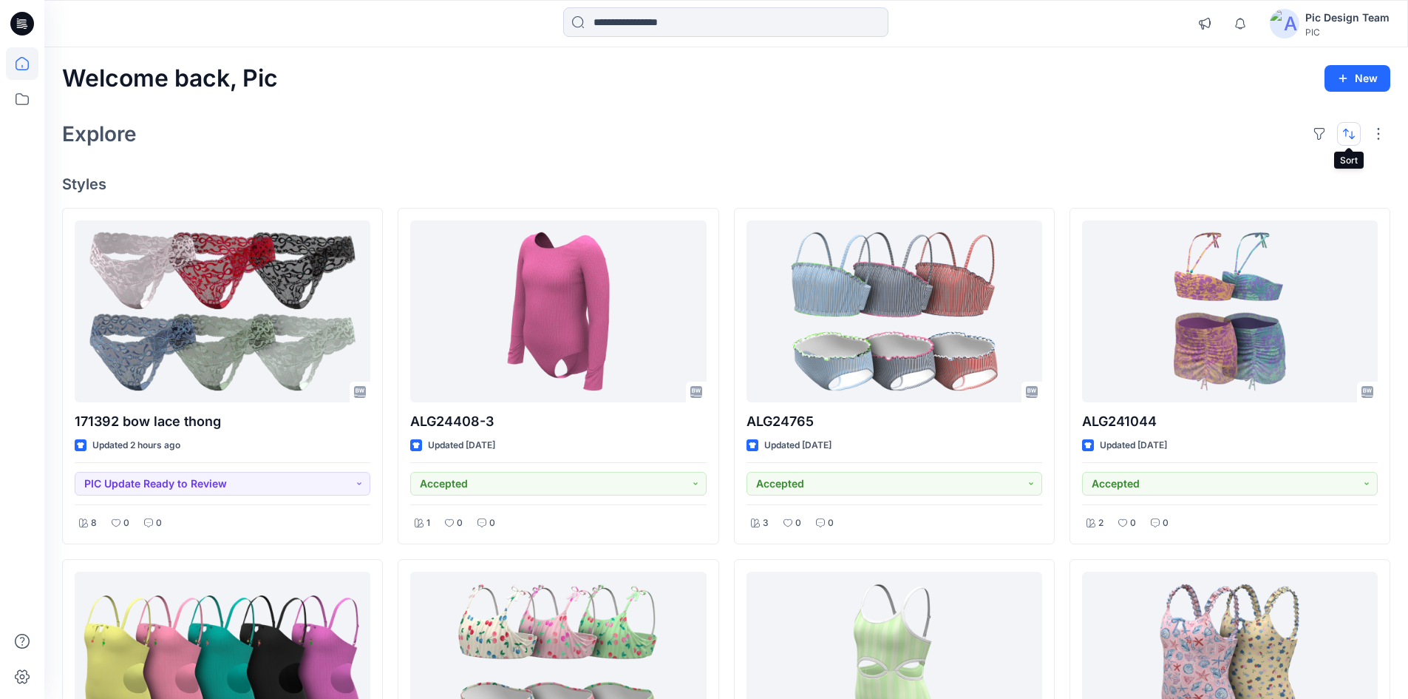
click at [1341, 138] on button "button" at bounding box center [1349, 134] width 24 height 24
click at [1267, 179] on button "Last update" at bounding box center [1291, 171] width 135 height 33
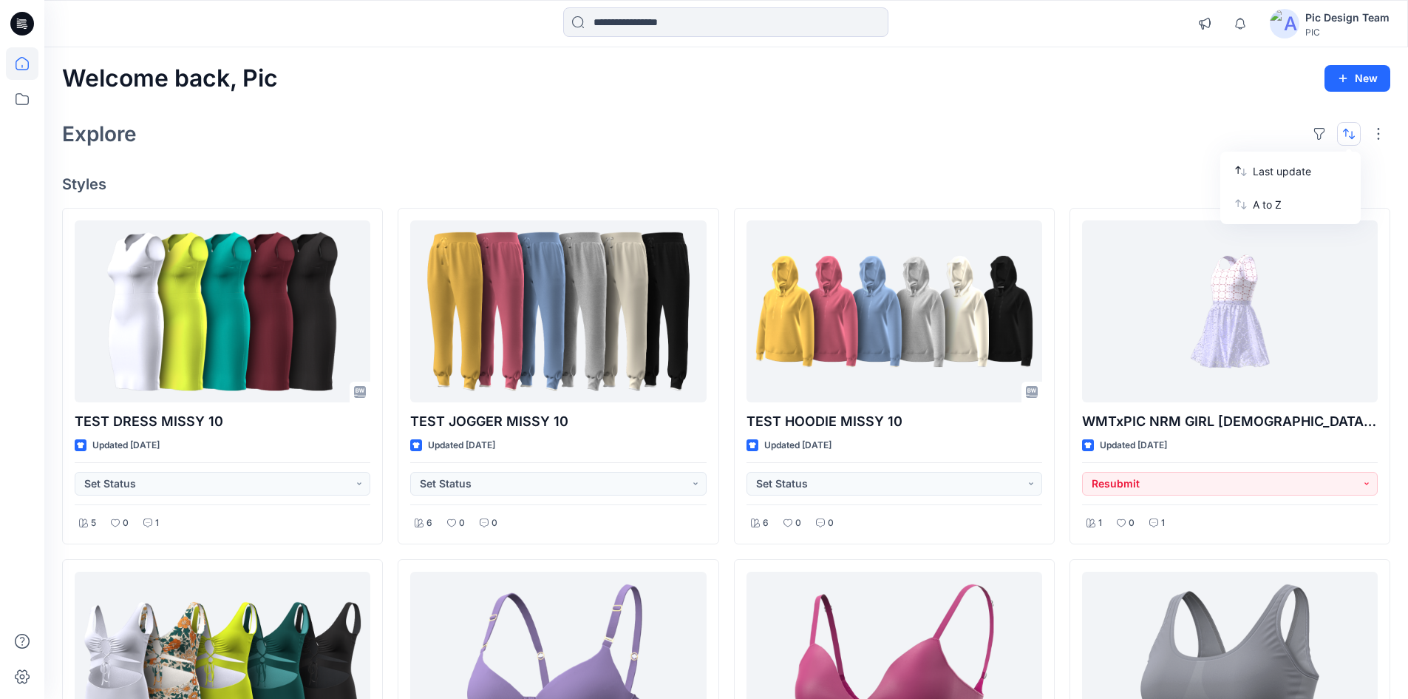
click at [1039, 160] on div "Welcome back, Pic New Explore Last update A to Z Styles TEST DRESS MISSY 10 Upd…" at bounding box center [726, 683] width 1364 height 1272
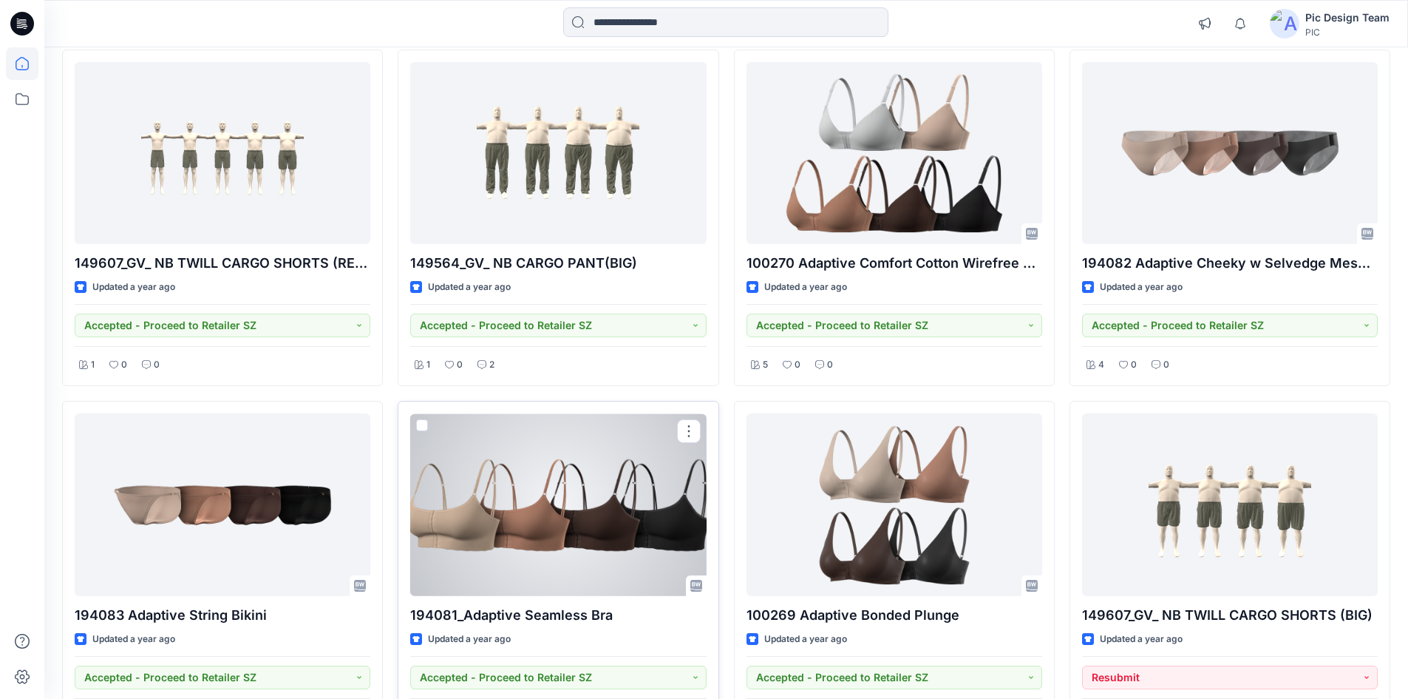
scroll to position [50881, 0]
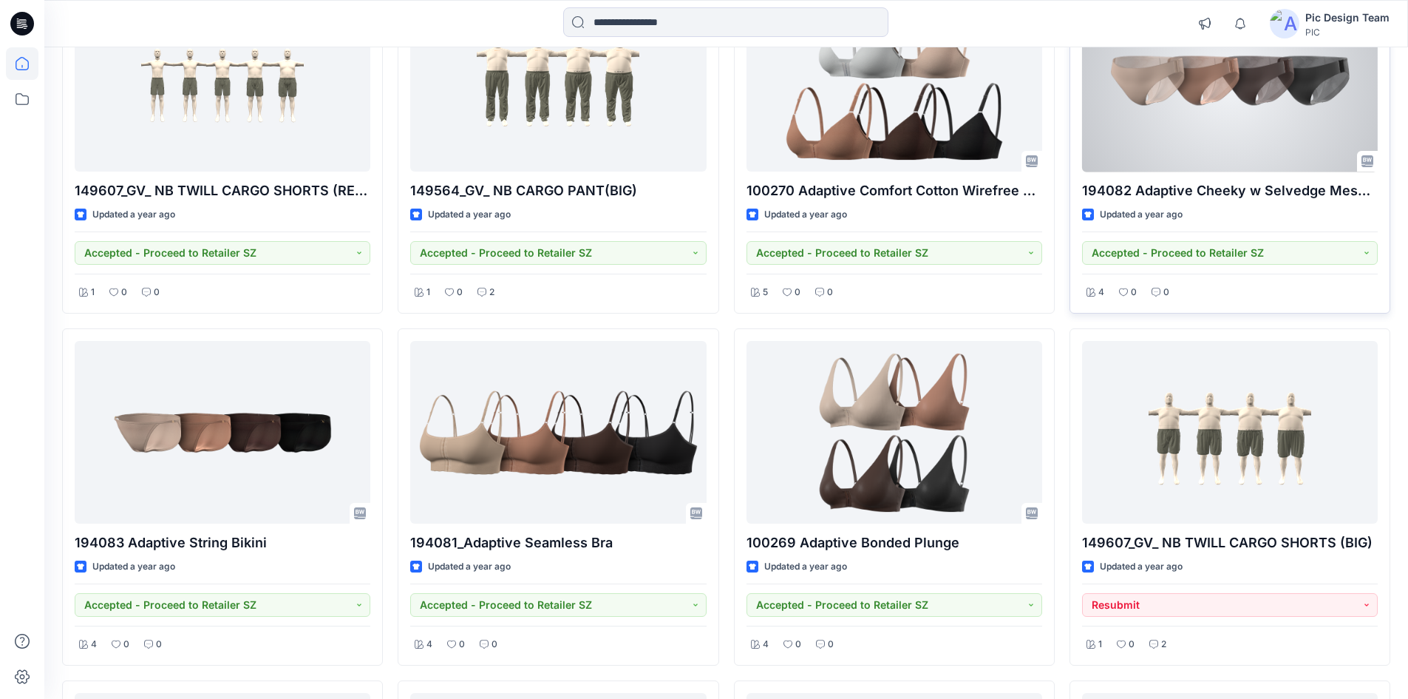
click at [1190, 135] on div at bounding box center [1230, 81] width 296 height 183
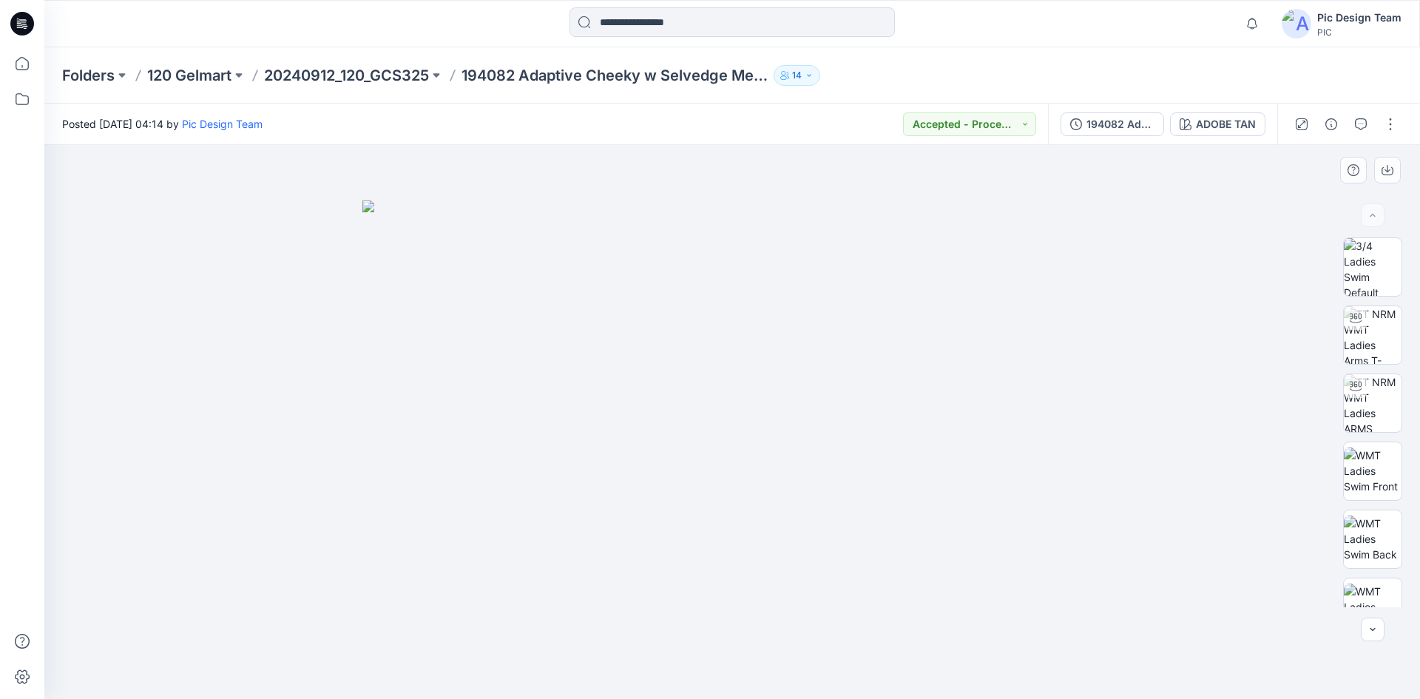
click at [1176, 228] on div at bounding box center [731, 422] width 1375 height 554
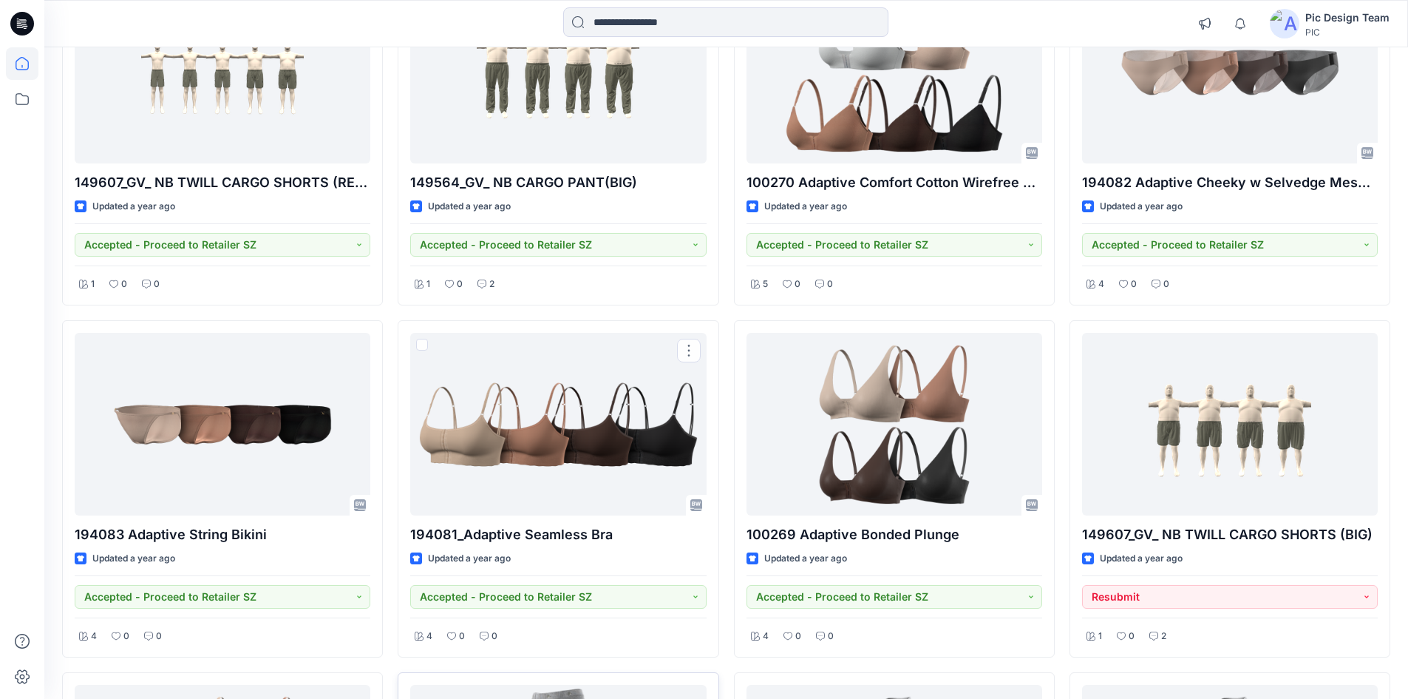
scroll to position [50827, 0]
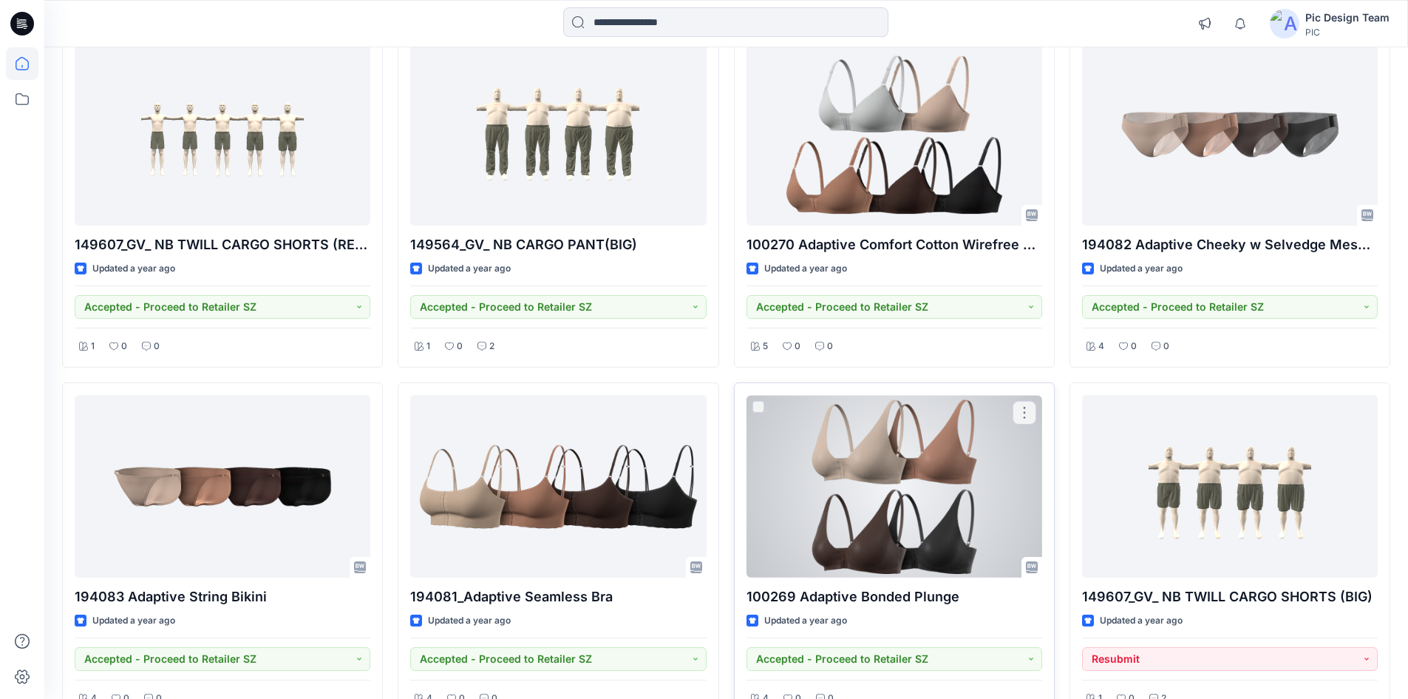
drag, startPoint x: 747, startPoint y: 401, endPoint x: 798, endPoint y: 441, distance: 64.9
click at [798, 441] on div "100269 Adaptive Bonded Plunge Updated a year ago Accepted - Proceed to Retailer…" at bounding box center [894, 550] width 321 height 337
click at [815, 447] on div at bounding box center [895, 486] width 296 height 183
